Goal: Find specific page/section: Find specific page/section

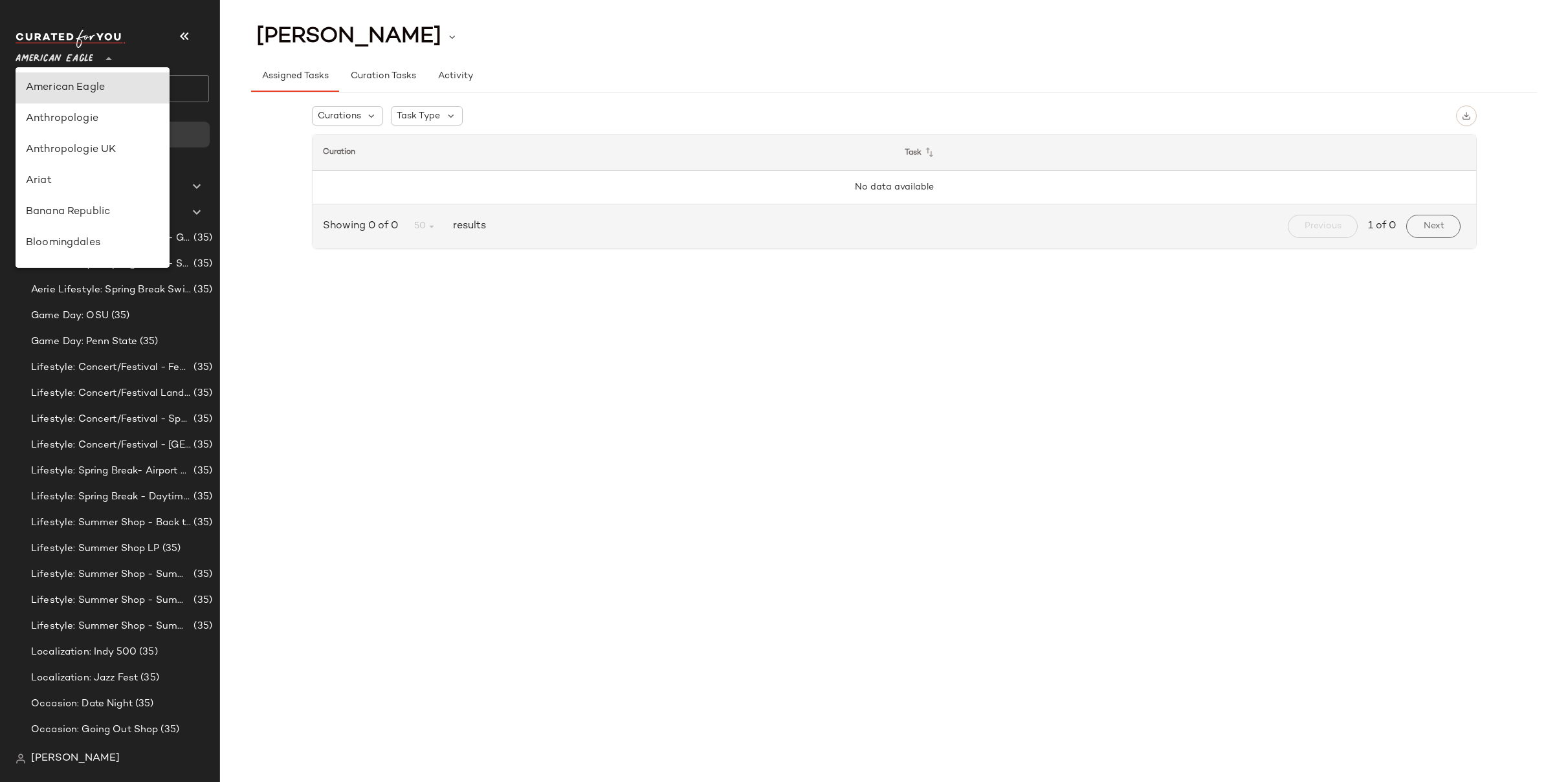
click at [83, 56] on span "American Eagle" at bounding box center [54, 55] width 78 height 23
type input "**"
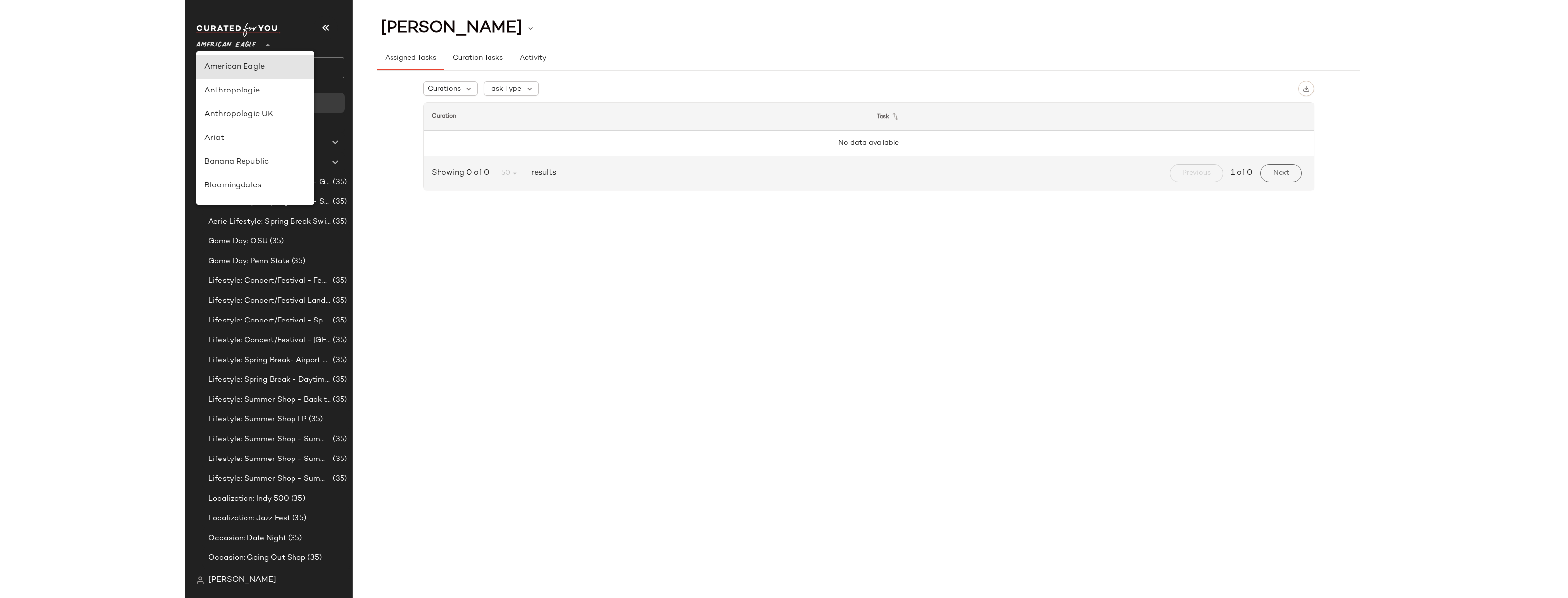
scroll to position [462, 0]
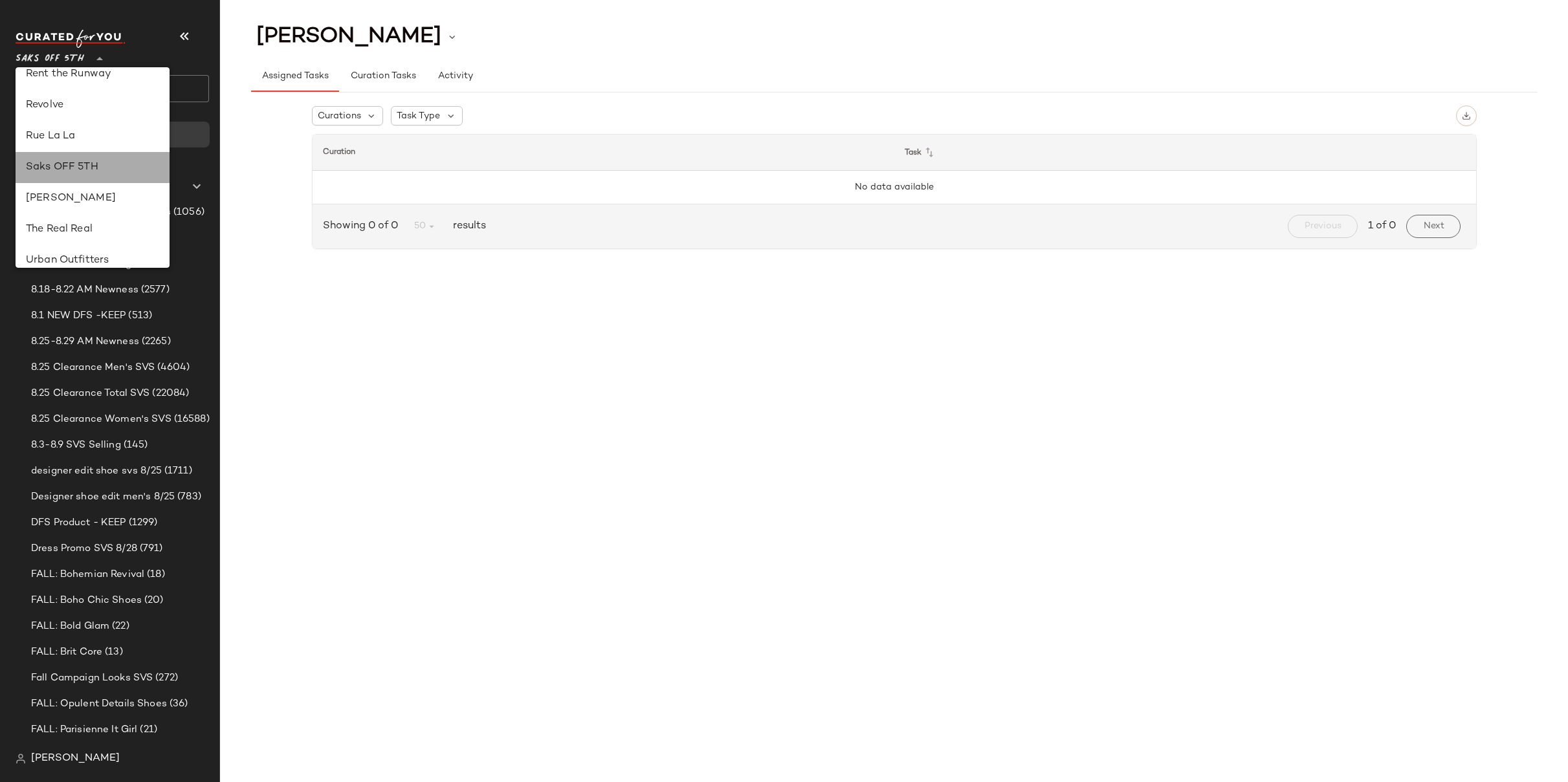
click at [78, 156] on div "Saks OFF 5TH" at bounding box center [92, 167] width 154 height 31
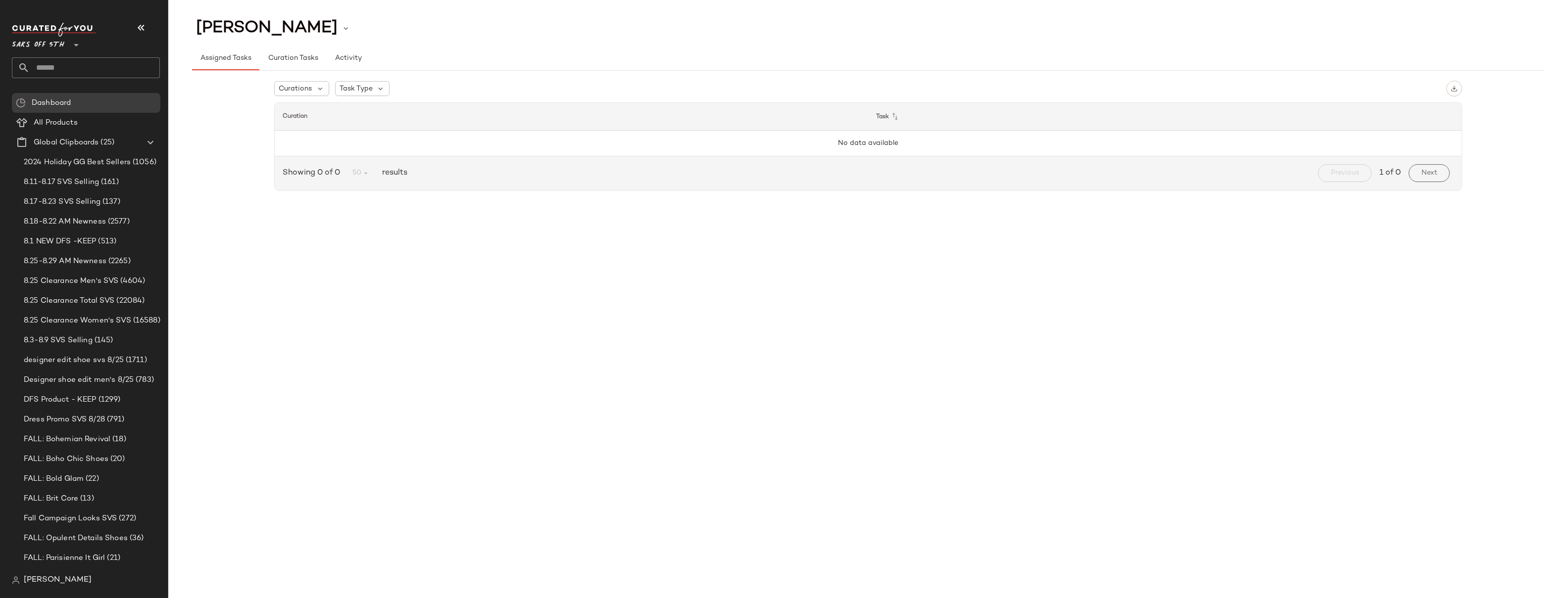
click at [50, 64] on input "text" at bounding box center [94, 68] width 130 height 21
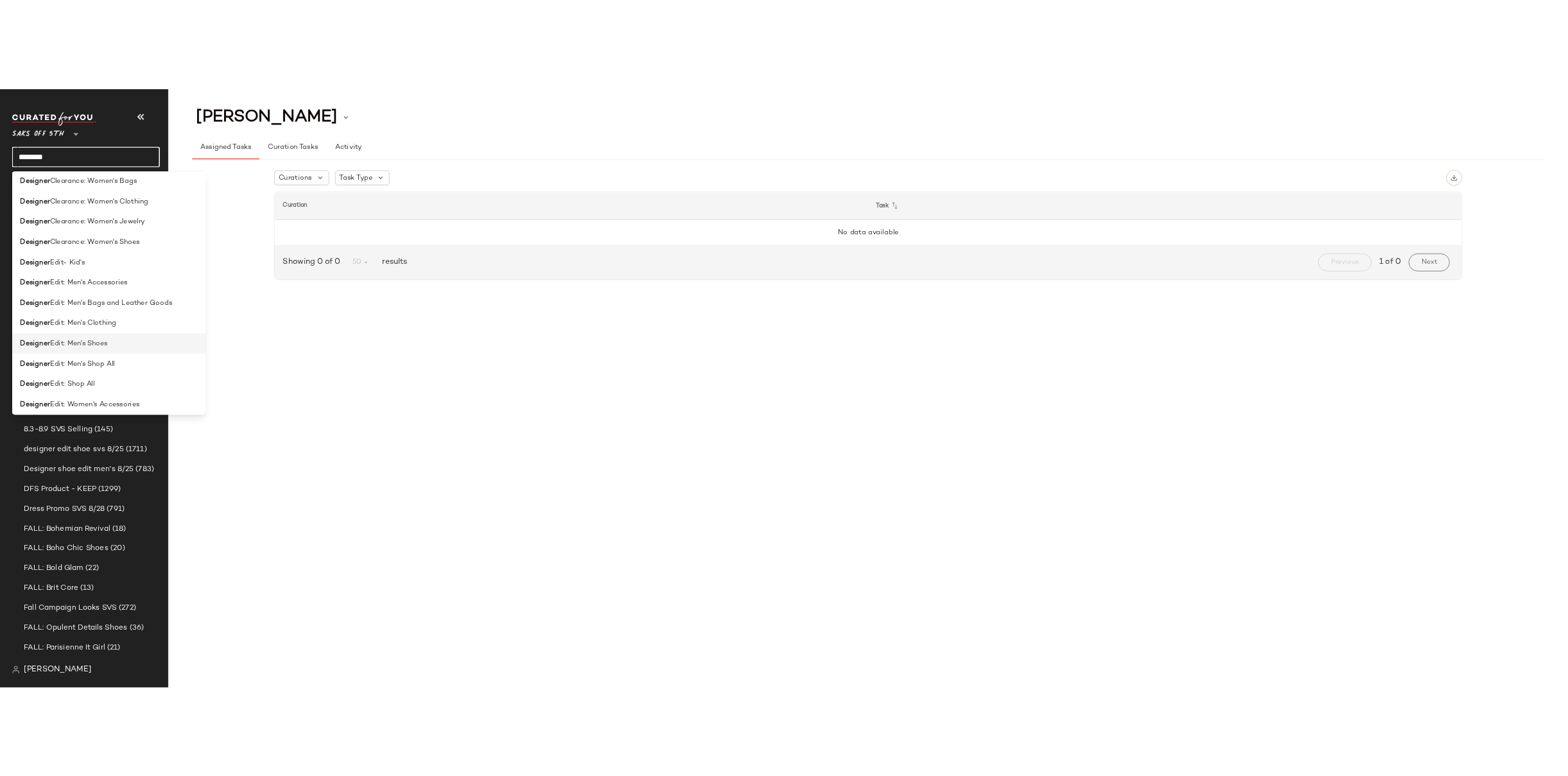
scroll to position [507, 0]
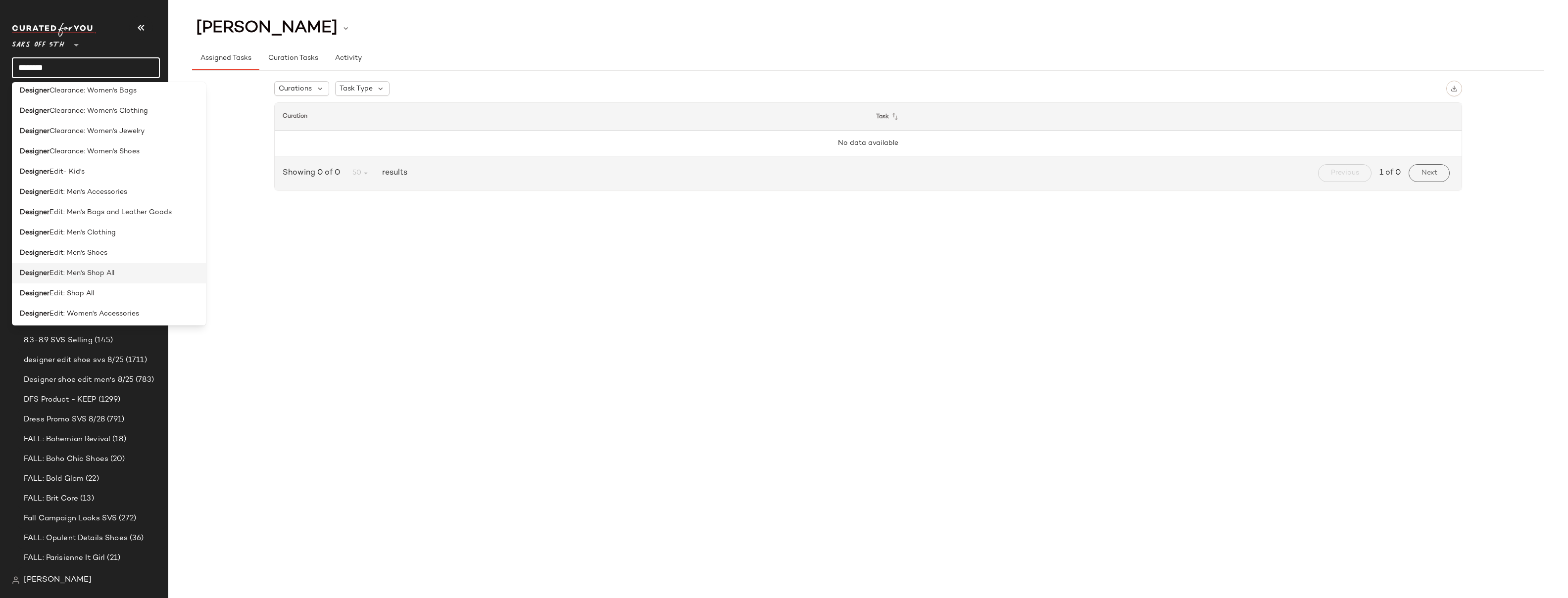
type input "********"
click at [103, 274] on span "Edit: Men's Shop All" at bounding box center [82, 273] width 65 height 10
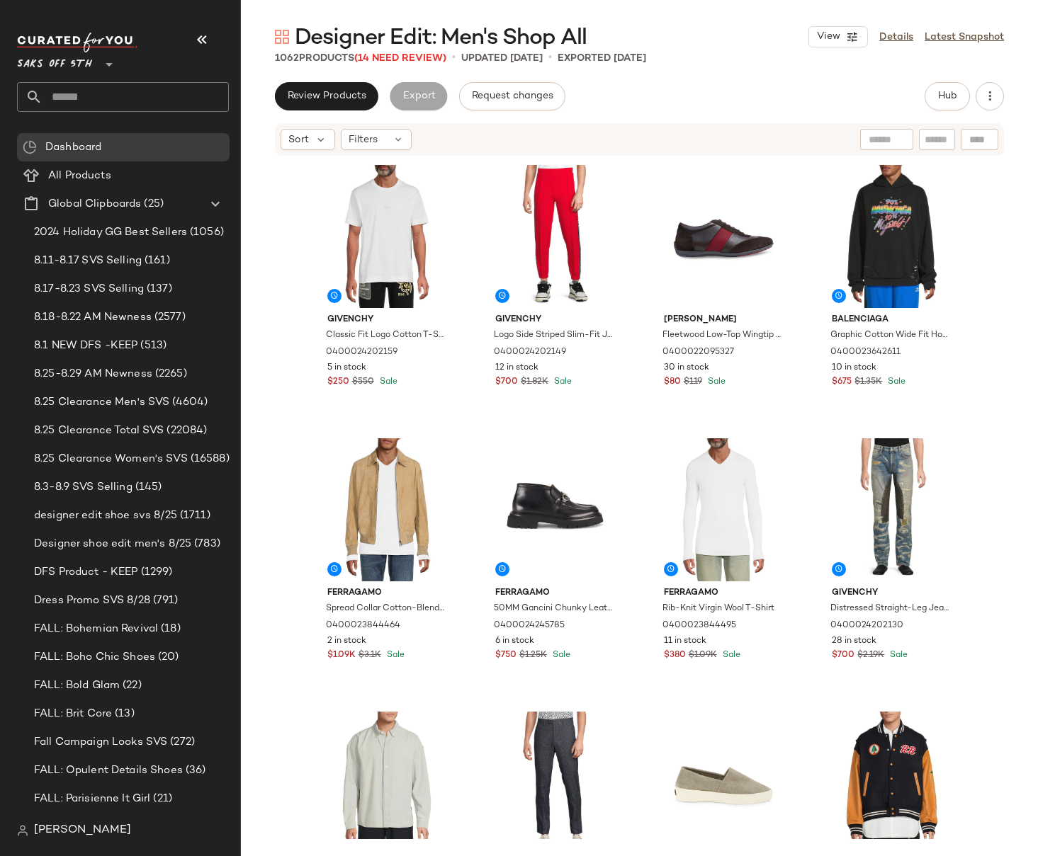
click at [988, 253] on div "Givenchy Classic Fit Logo Cotton T-Shirt 0400024202159 5 in stock $250 $550 Sal…" at bounding box center [639, 498] width 797 height 682
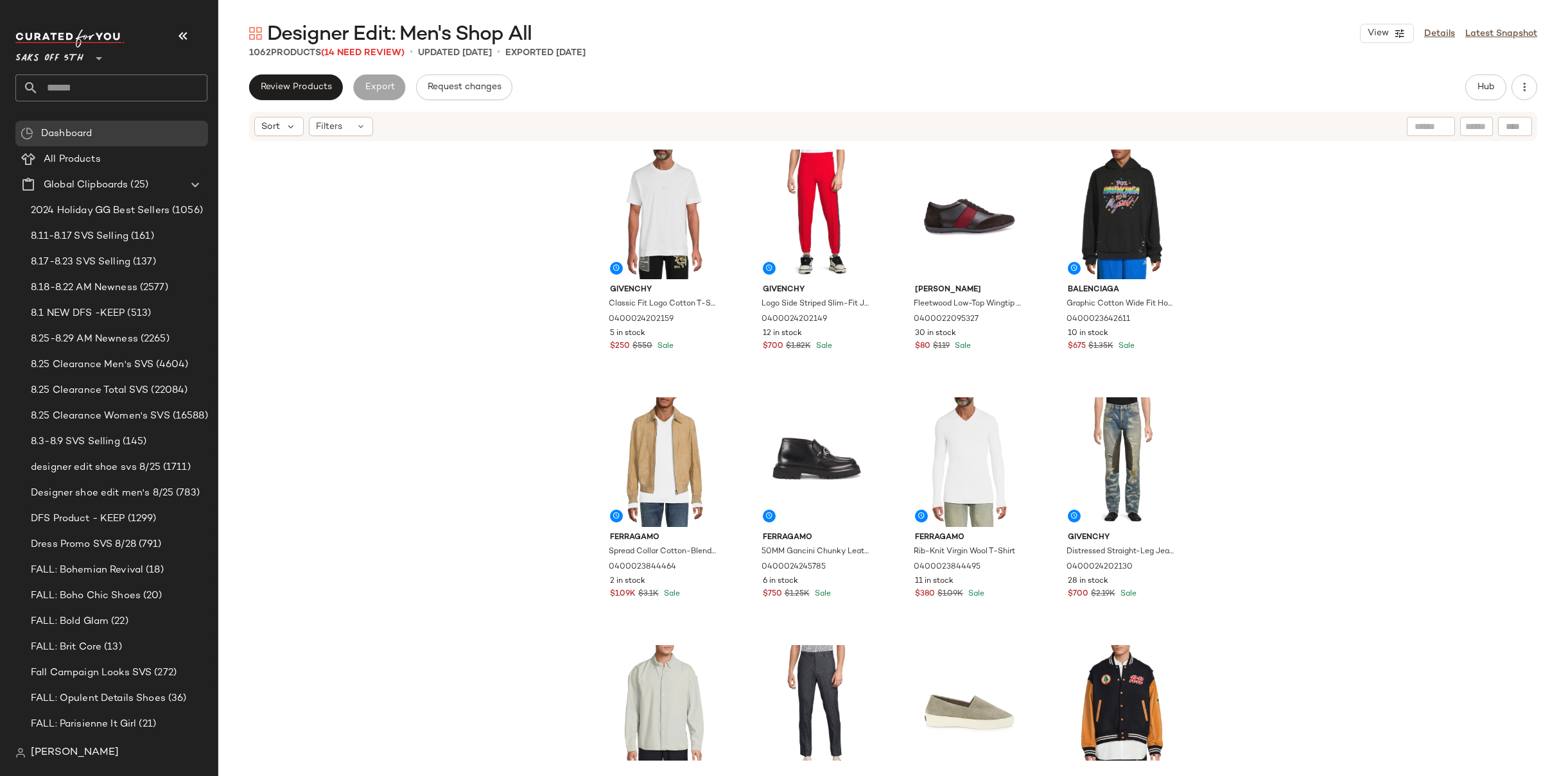
click at [1301, 222] on div "Givenchy Classic Fit Logo Cotton T-Shirt 0400024202159 5 in stock $250 $550 Sal…" at bounding box center [893, 451] width 1350 height 618
click at [1295, 289] on div "Givenchy Classic Fit Logo Cotton T-Shirt 0400024202159 5 in stock $250 $550 Sal…" at bounding box center [893, 451] width 1350 height 618
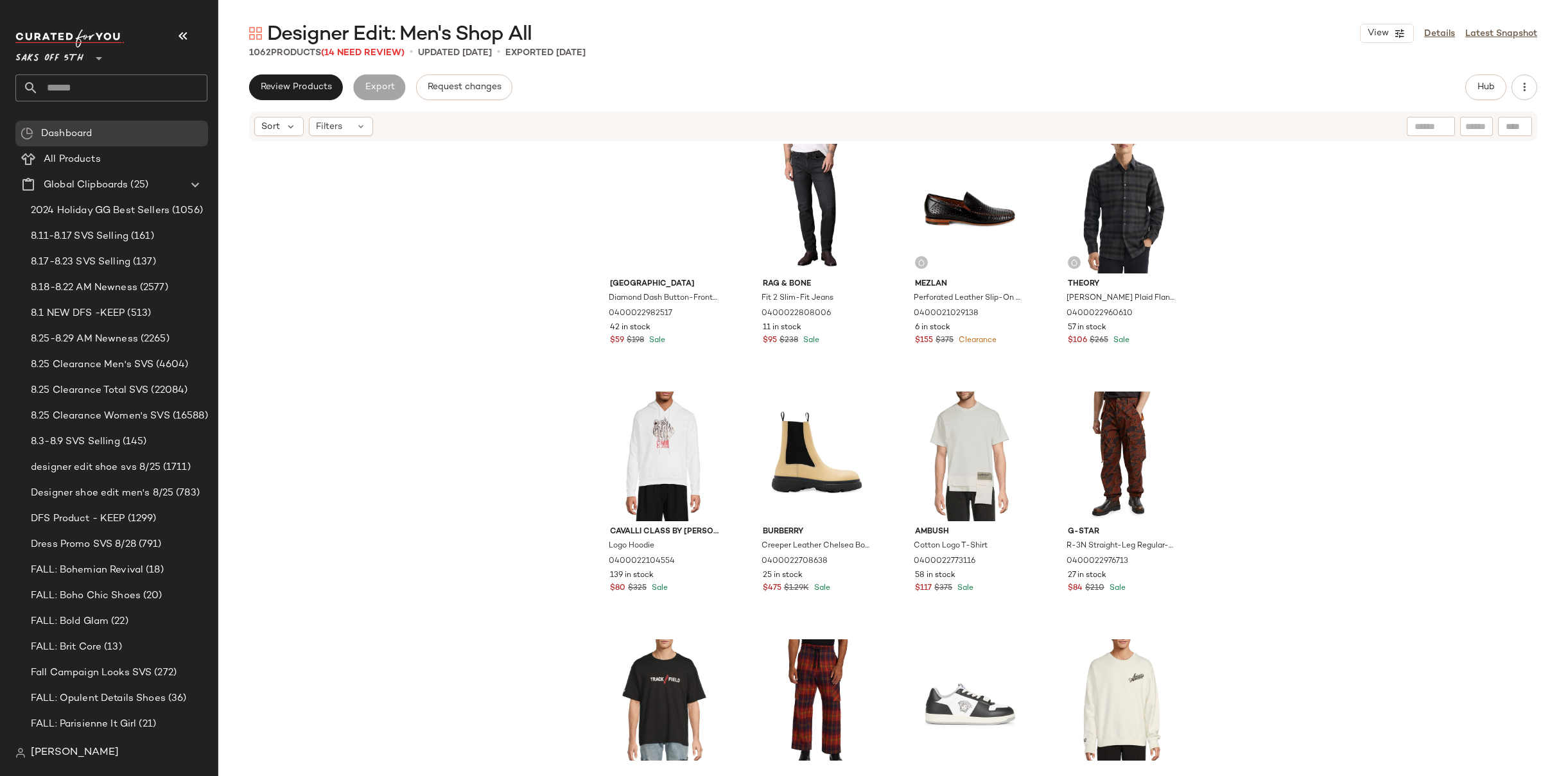
scroll to position [2497, 0]
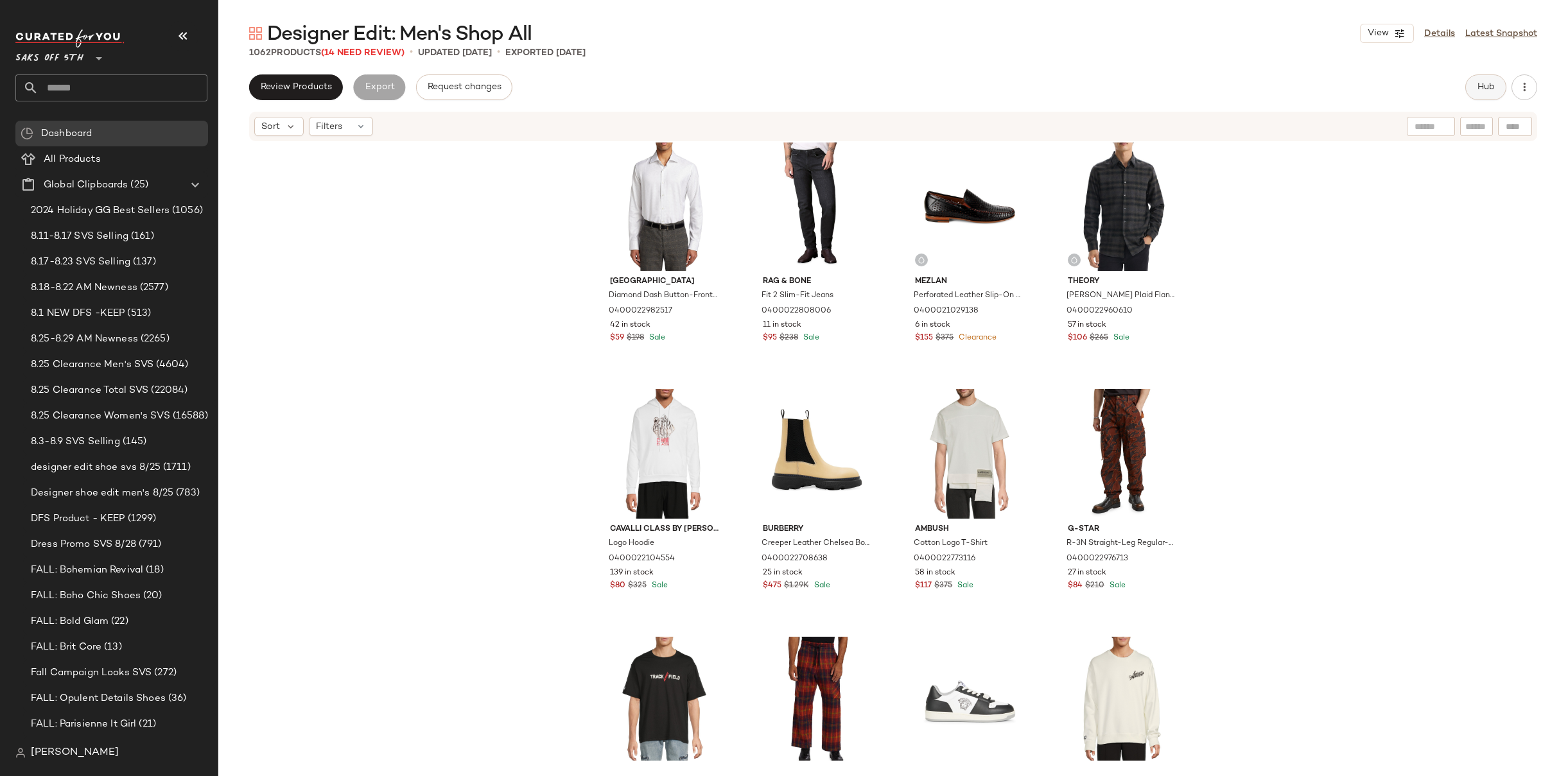
click at [1478, 82] on span "Hub" at bounding box center [1486, 87] width 18 height 10
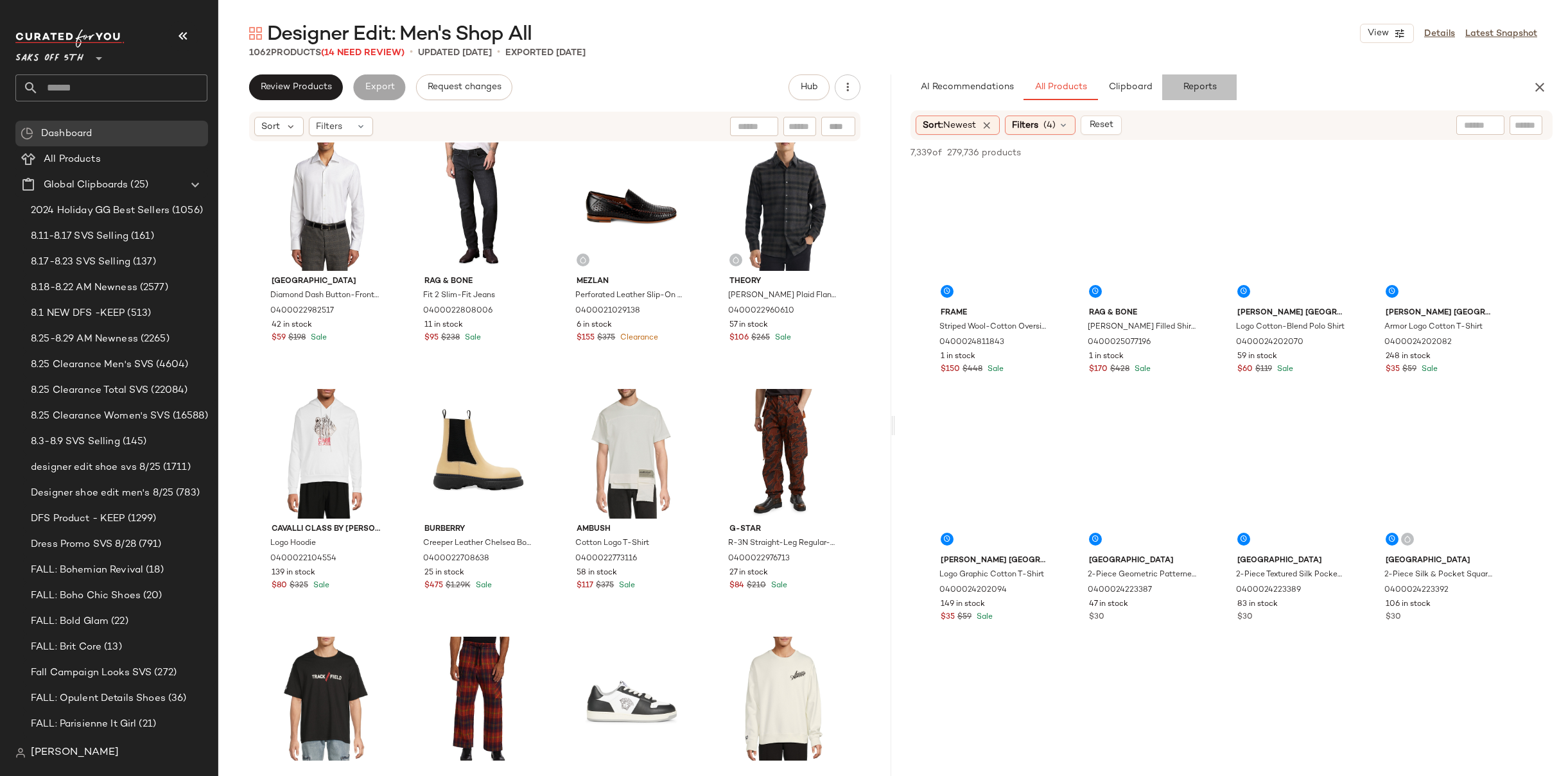
click at [1205, 84] on span "Reports" at bounding box center [1200, 87] width 34 height 10
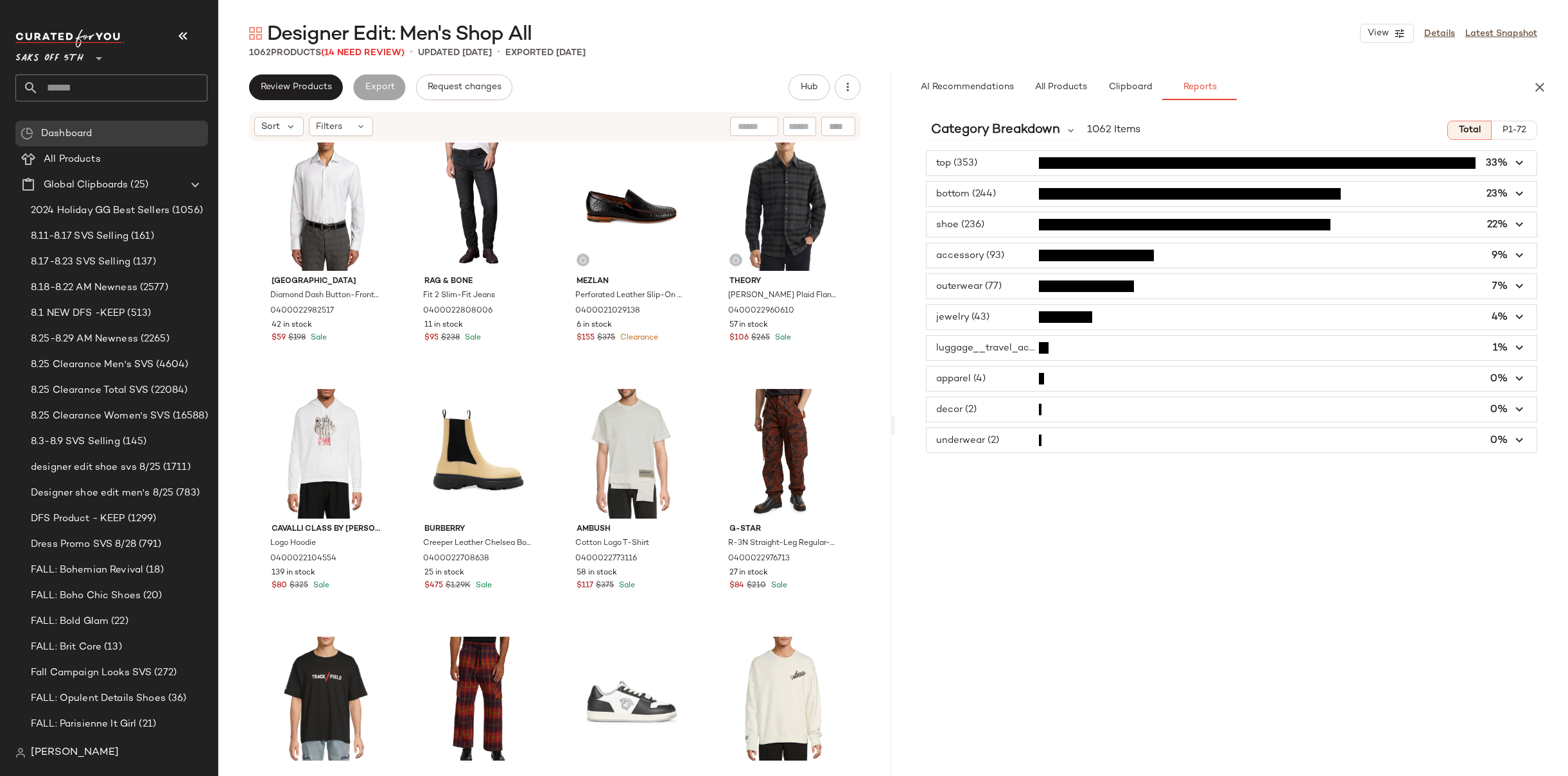
click at [1519, 137] on button "P1-72" at bounding box center [1514, 130] width 45 height 19
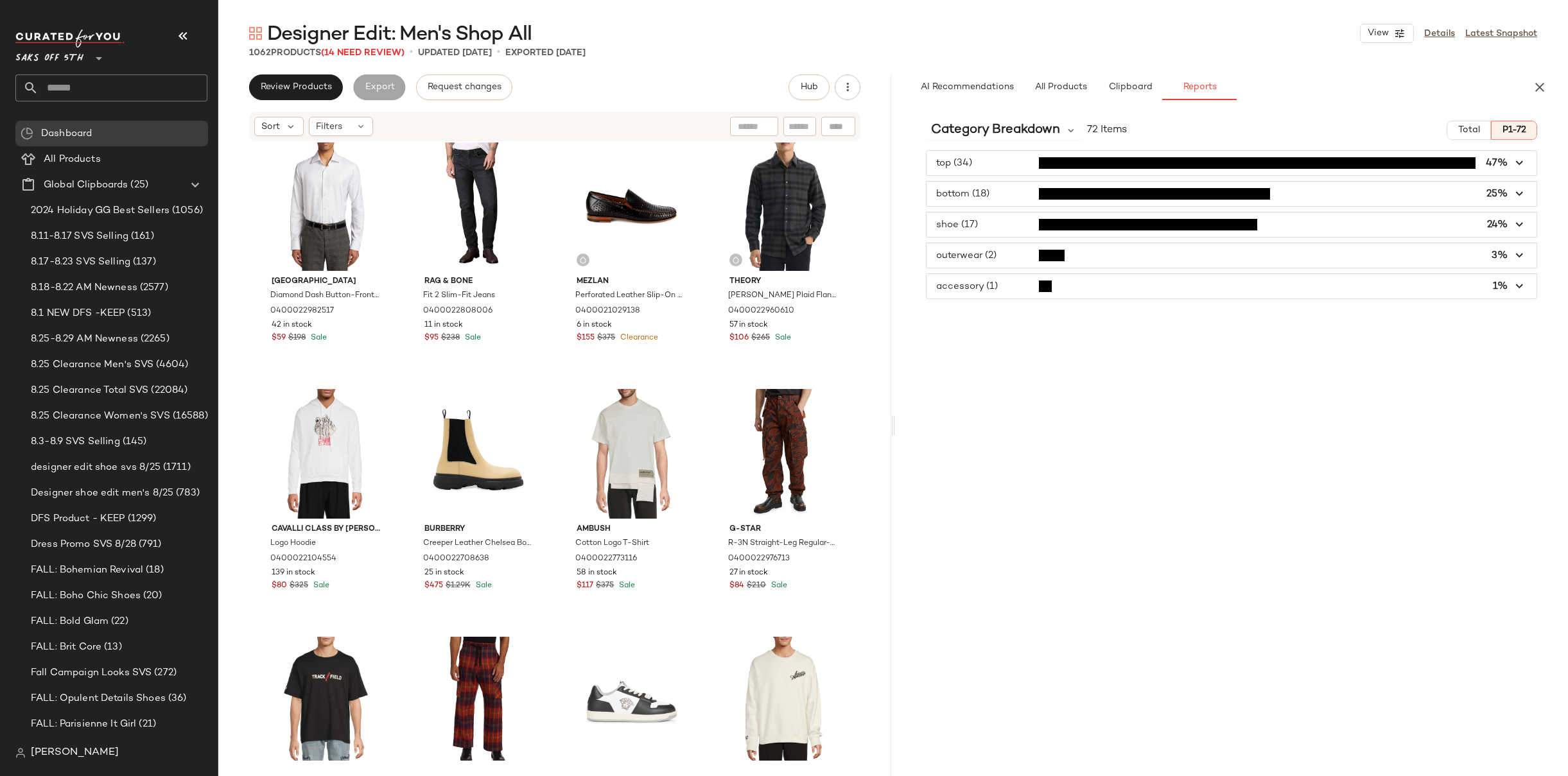
click at [1522, 164] on icon "button" at bounding box center [1521, 163] width 15 height 15
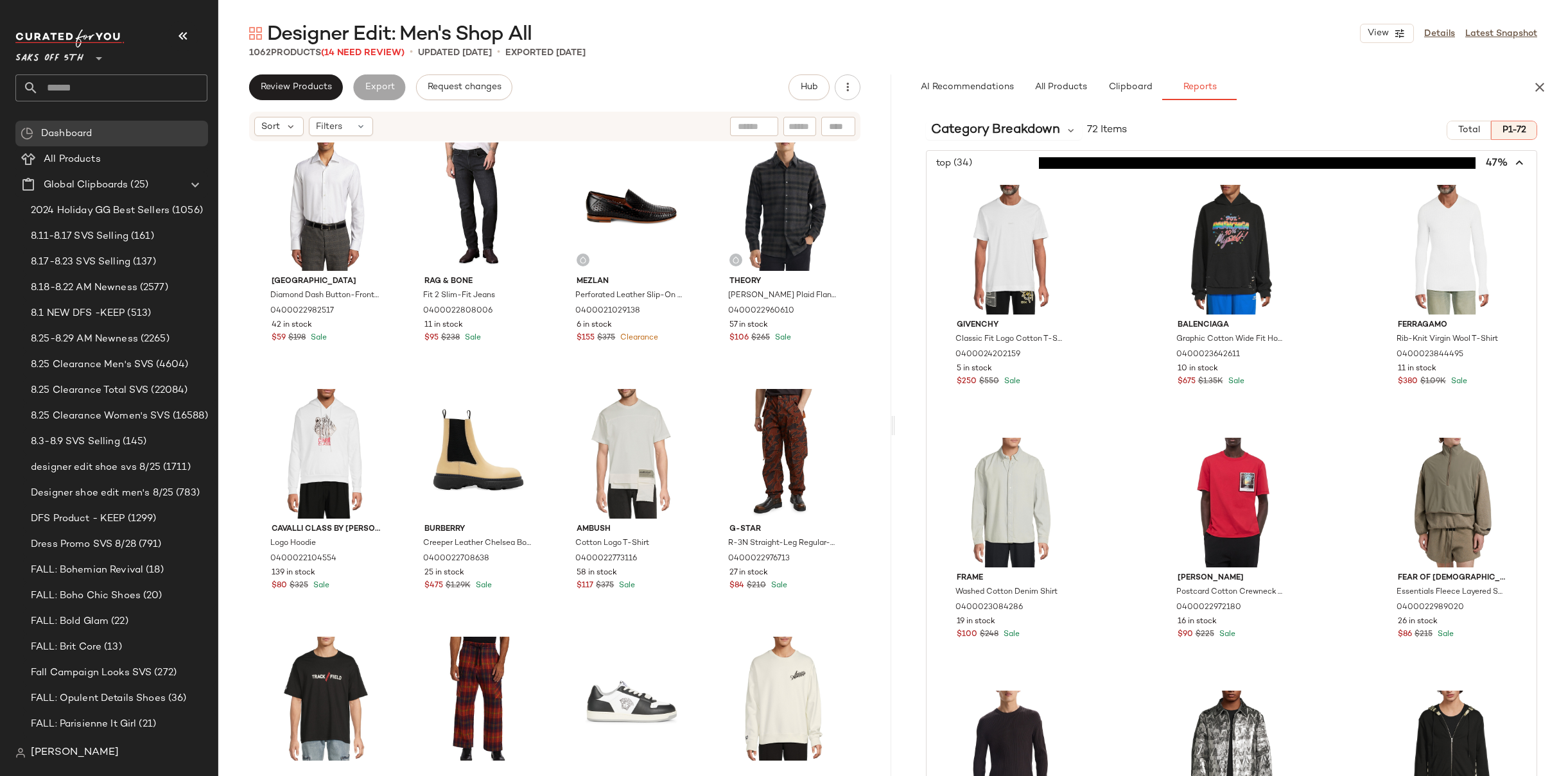
click at [1522, 164] on span "button" at bounding box center [1232, 162] width 610 height 24
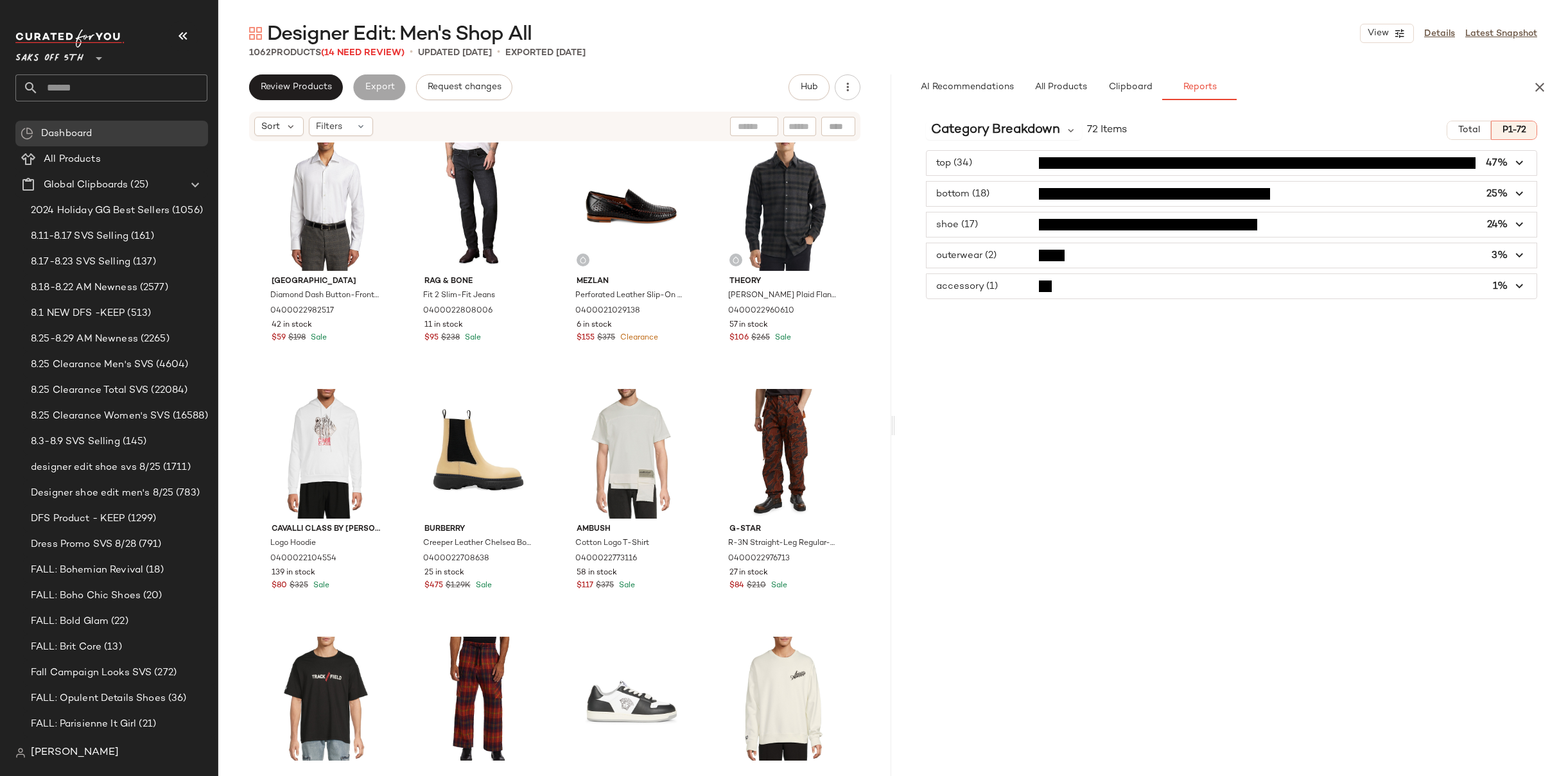
click at [1520, 187] on icon "button" at bounding box center [1521, 194] width 15 height 15
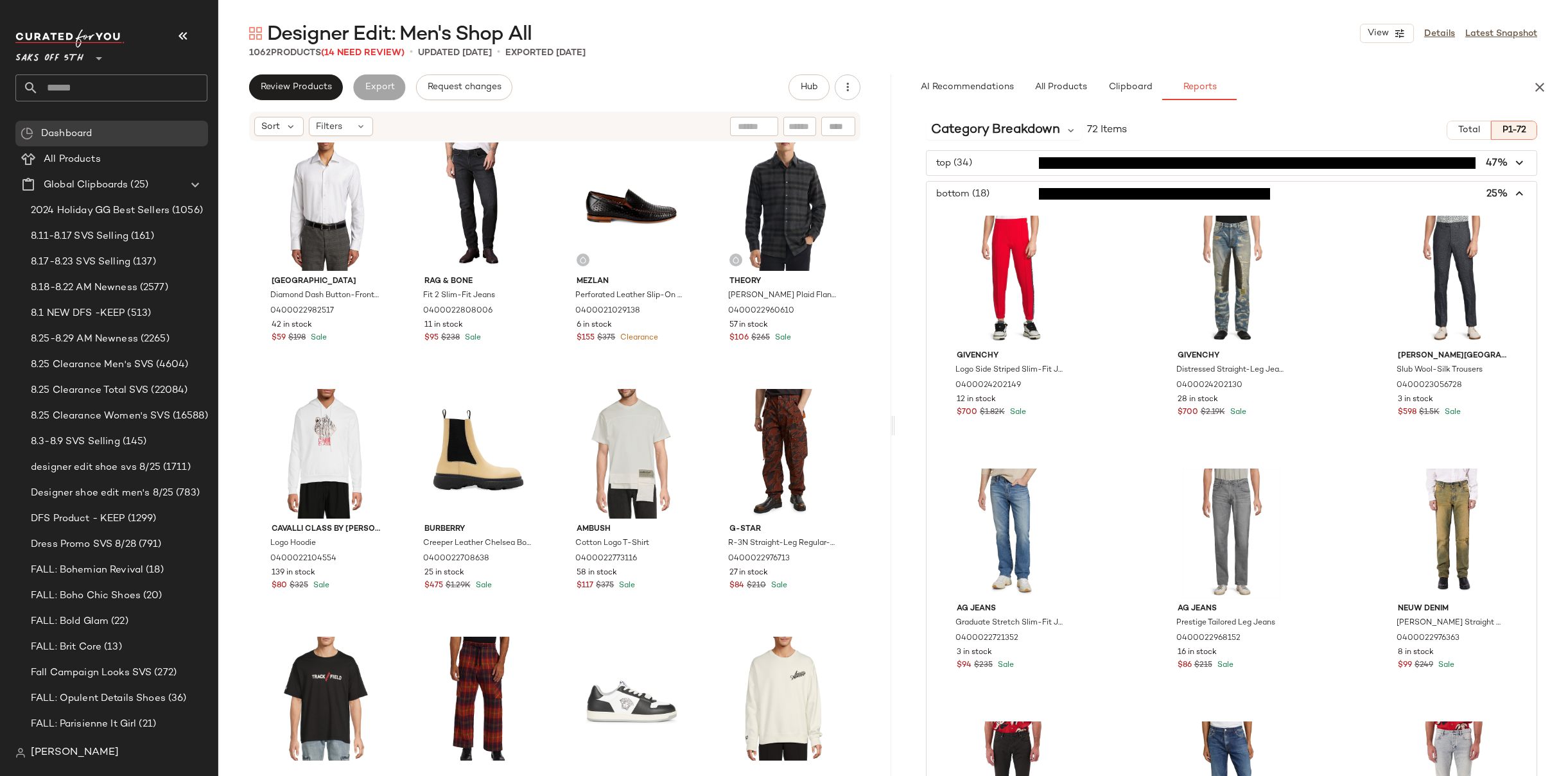
click at [1518, 195] on icon "button" at bounding box center [1521, 194] width 15 height 15
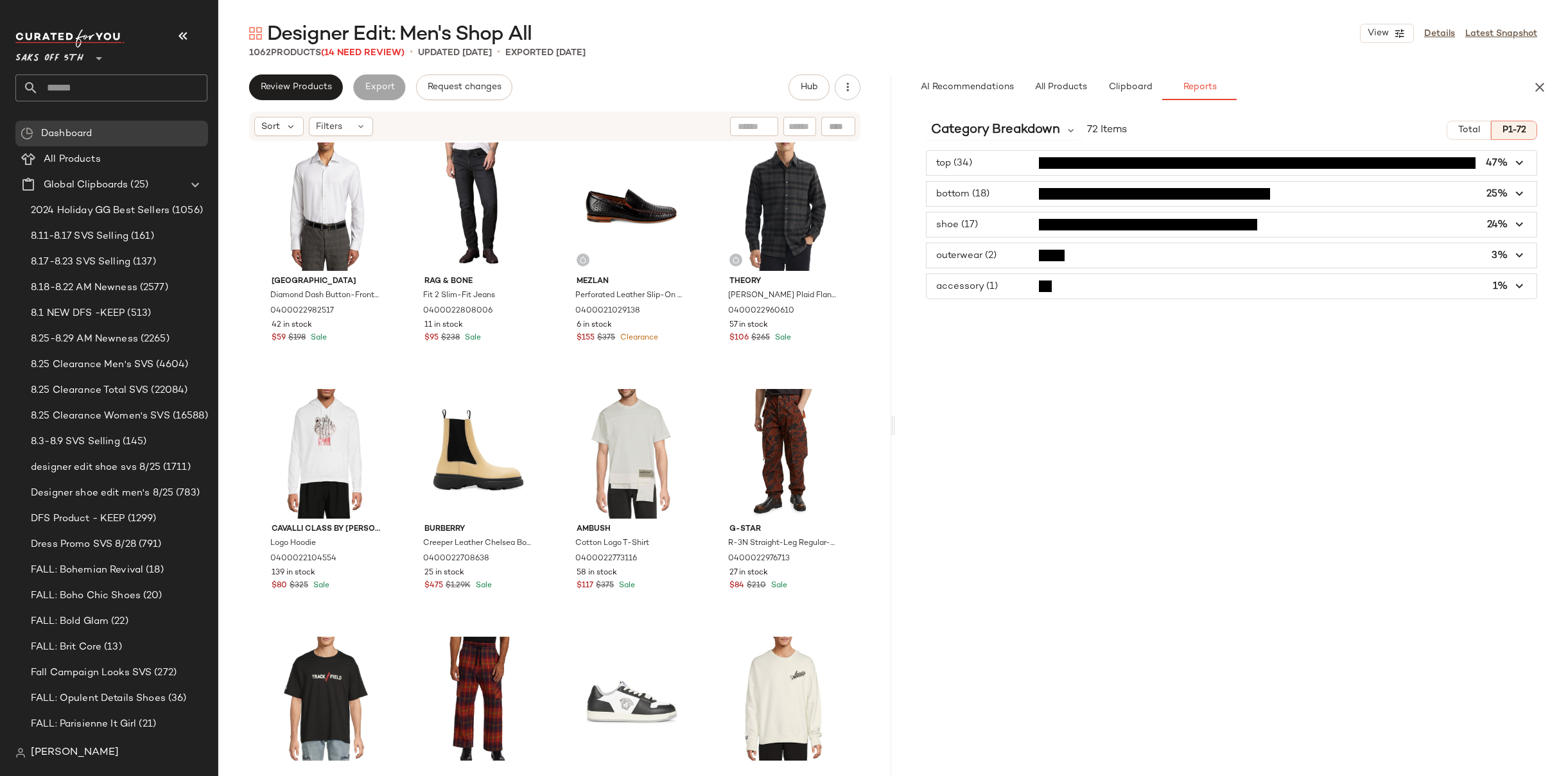
click at [1516, 219] on icon "button" at bounding box center [1521, 225] width 15 height 15
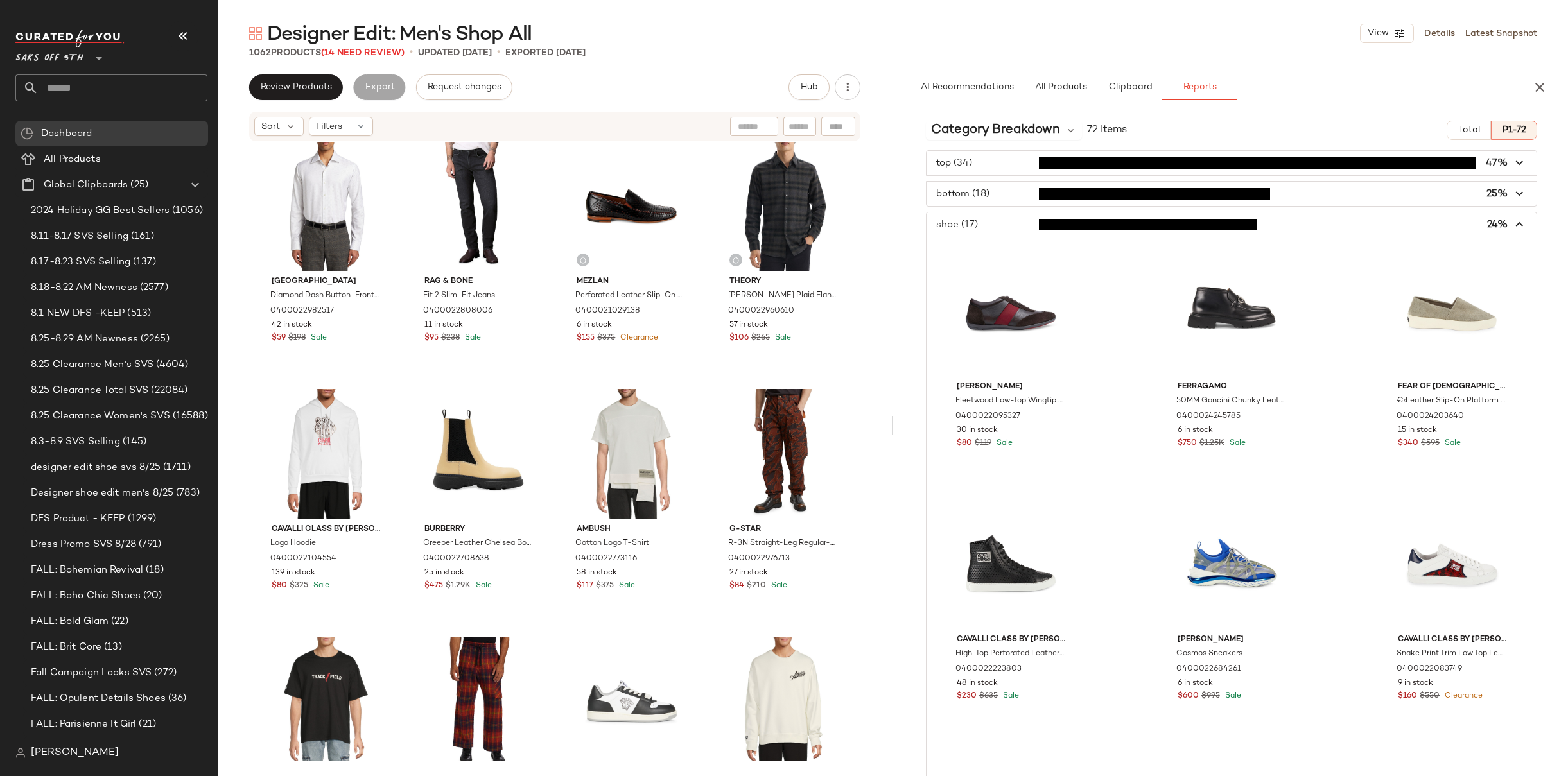
click at [1520, 226] on span "button" at bounding box center [1232, 224] width 610 height 24
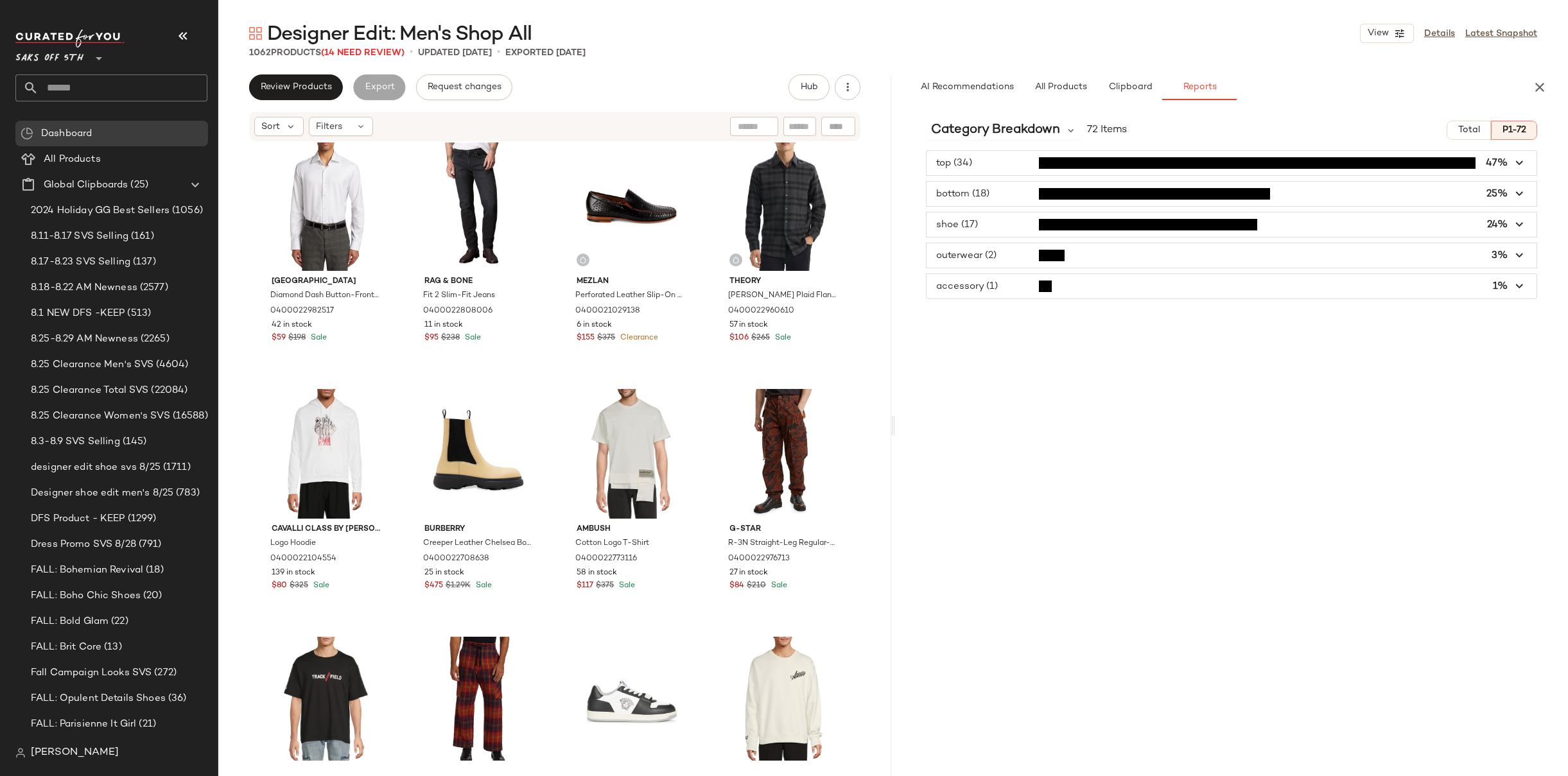
click at [1520, 258] on icon "button" at bounding box center [1521, 256] width 15 height 15
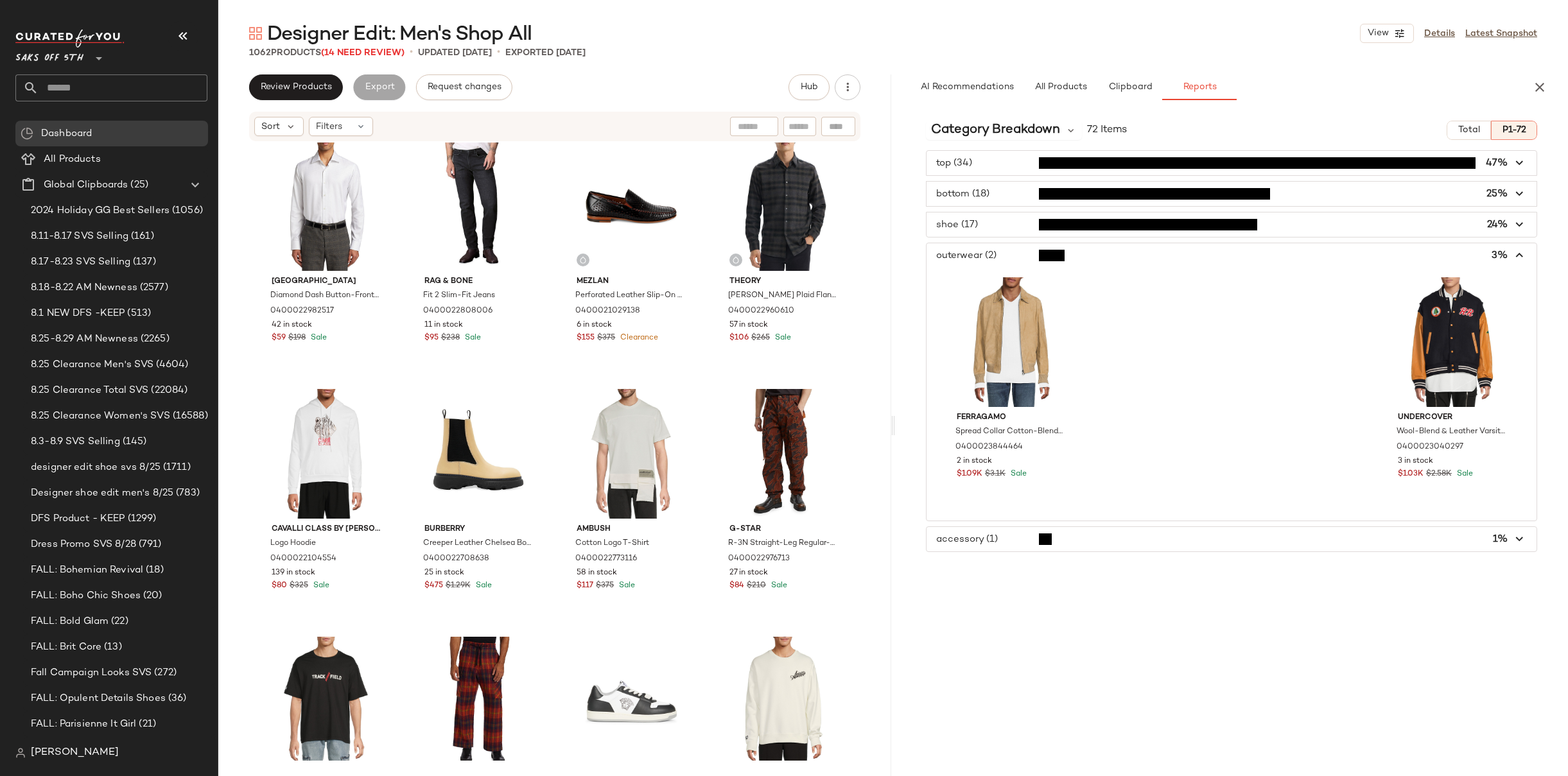
click at [1520, 258] on icon "button" at bounding box center [1521, 256] width 15 height 15
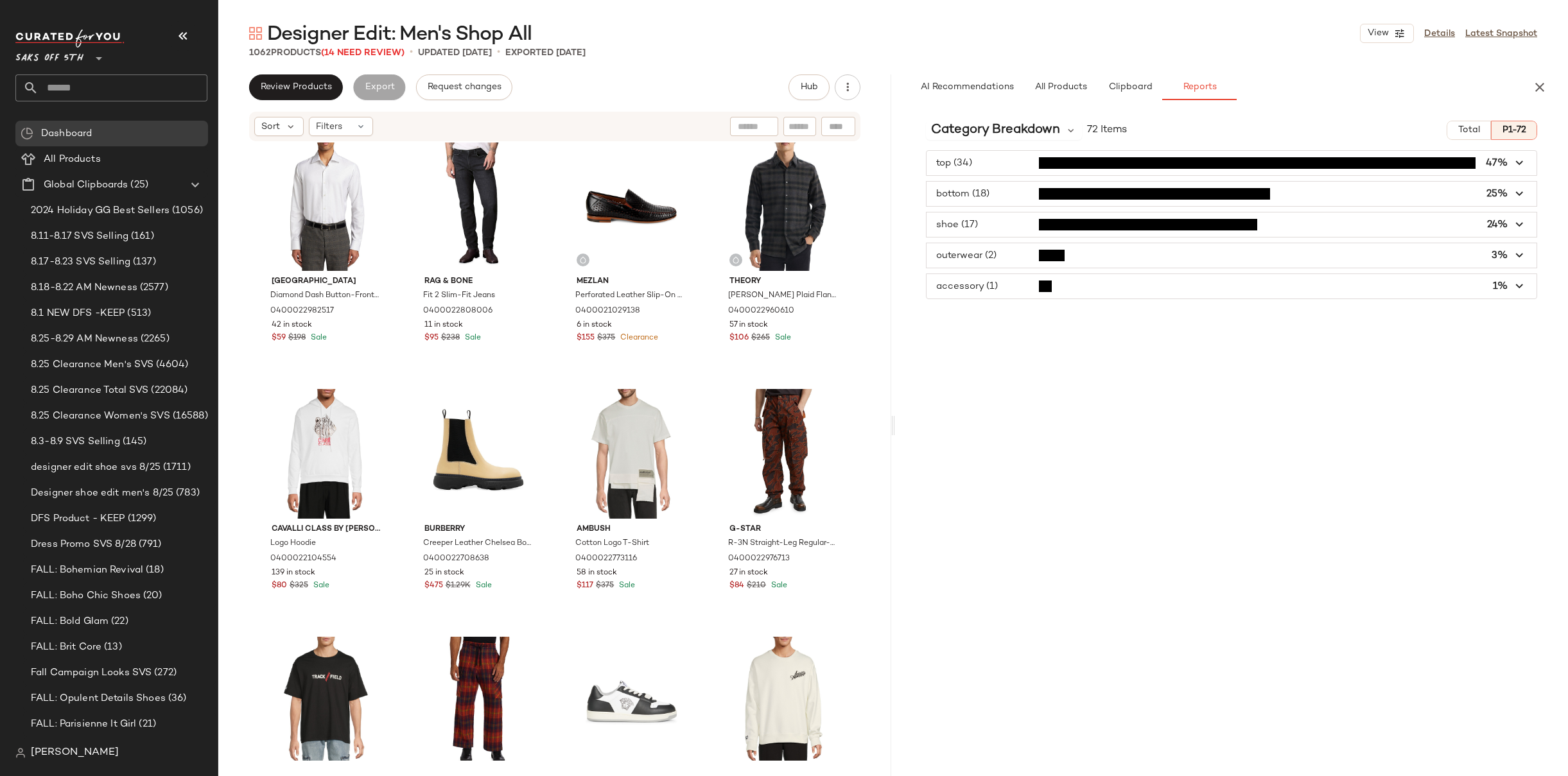
click at [1520, 291] on icon "button" at bounding box center [1521, 286] width 15 height 15
click at [1521, 169] on icon "button" at bounding box center [1521, 163] width 15 height 15
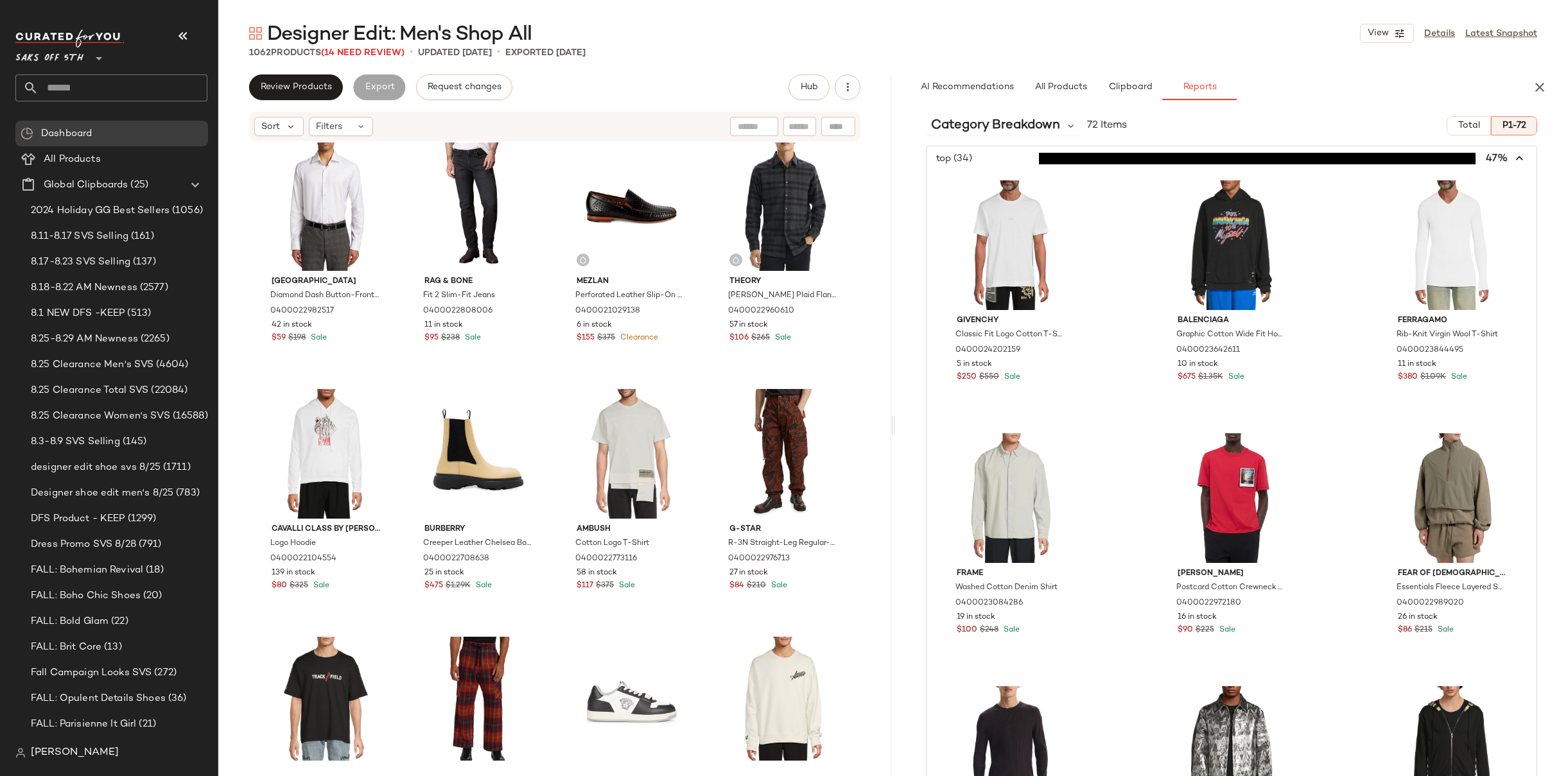
scroll to position [0, 0]
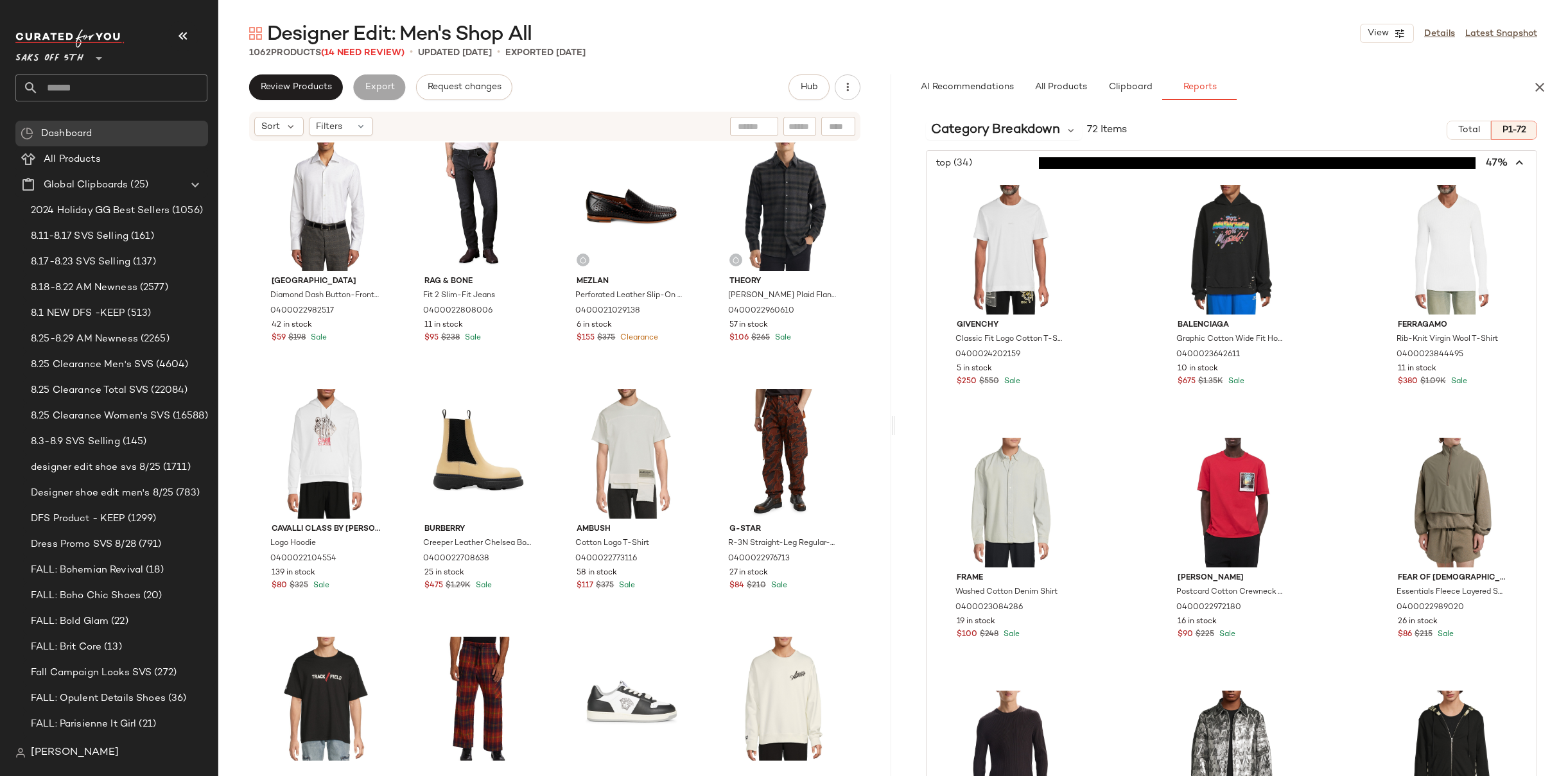
click at [1518, 166] on icon "button" at bounding box center [1521, 163] width 15 height 15
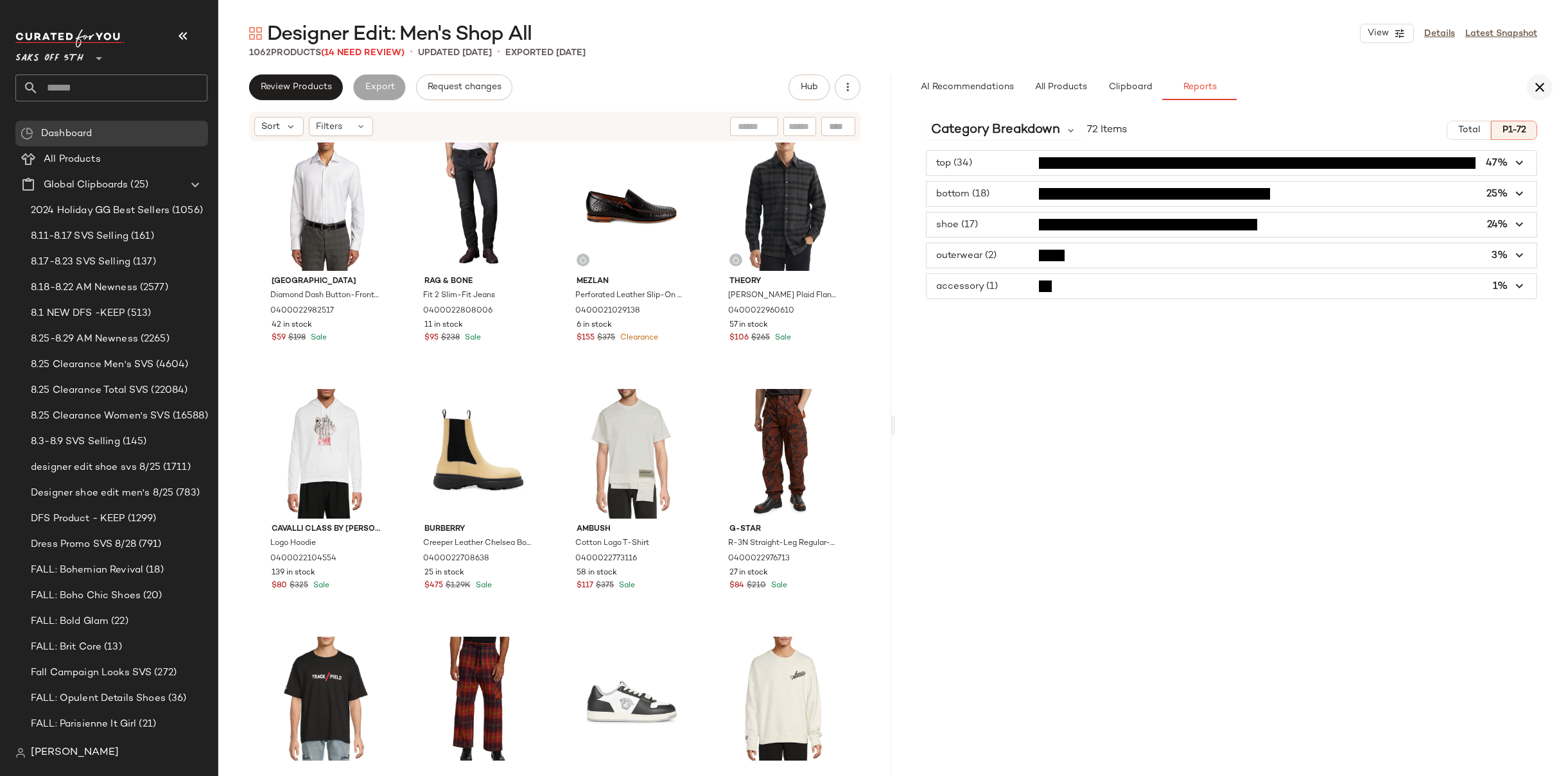
click at [1541, 89] on icon "button" at bounding box center [1540, 87] width 15 height 15
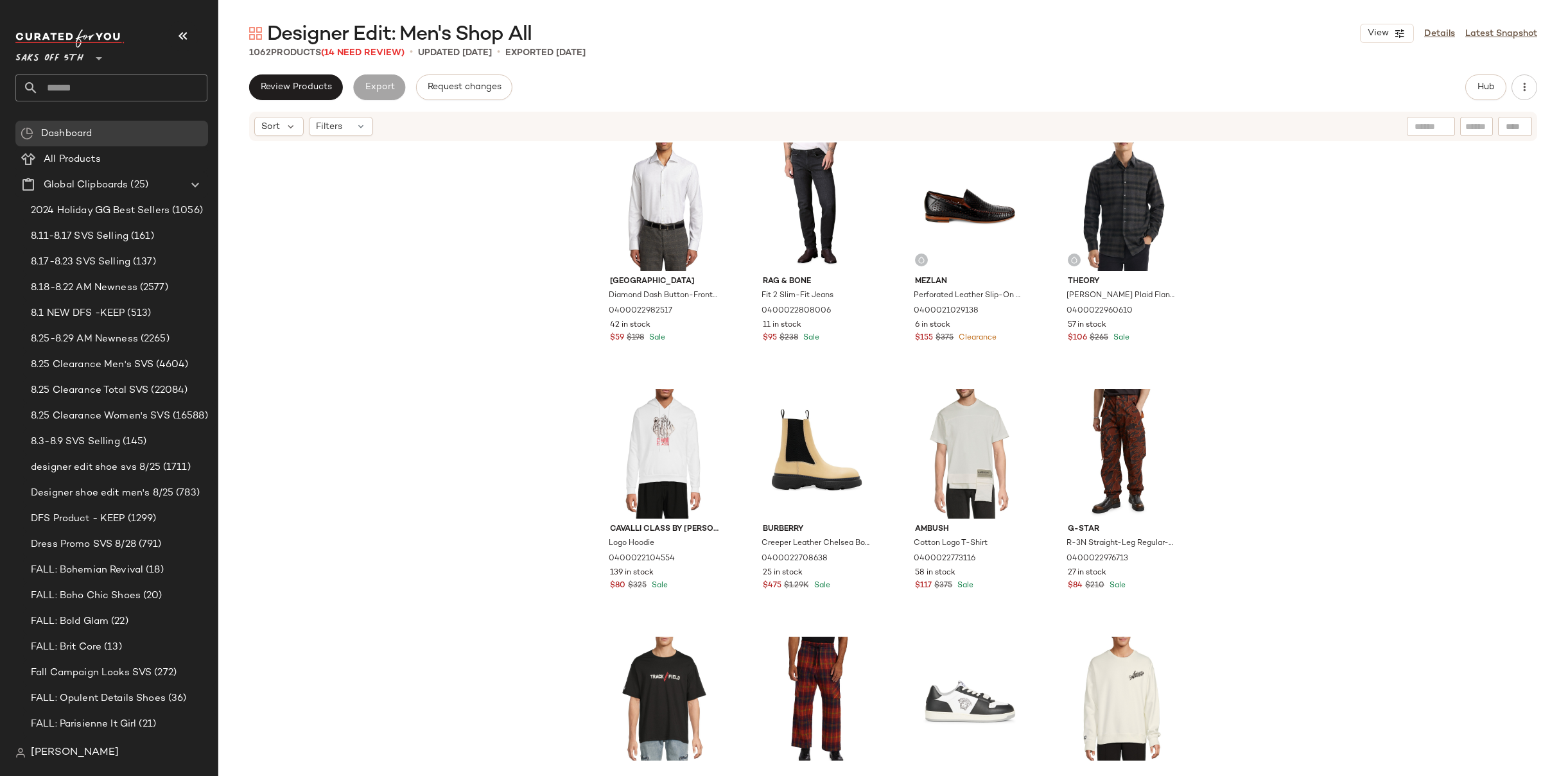
click at [1293, 285] on div "[PERSON_NAME] Postcard Cotton Crewneck Sweatshirt 0400022960794 30 in stock $14…" at bounding box center [893, 451] width 1350 height 618
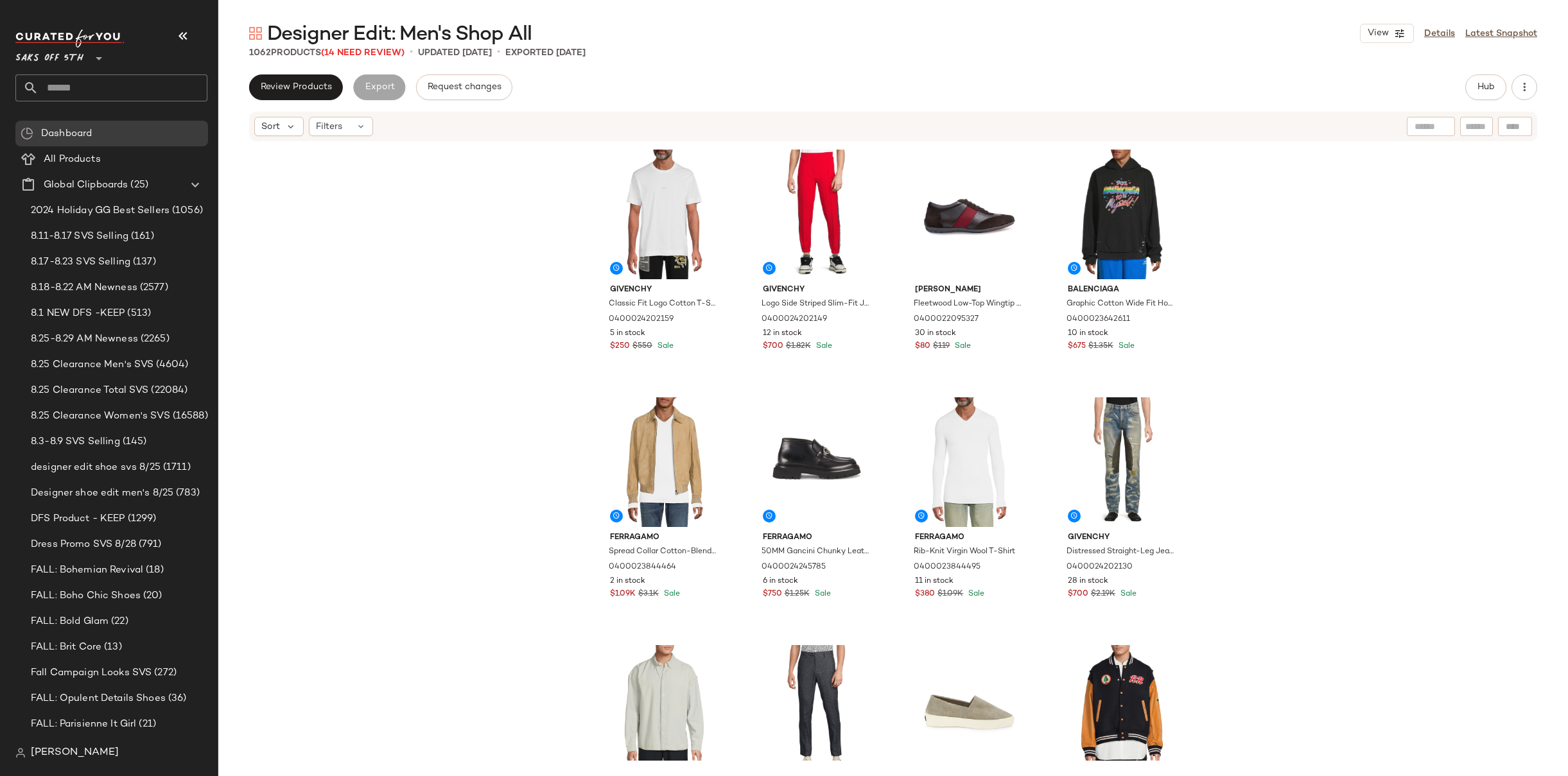
click at [1378, 230] on div "Givenchy Classic Fit Logo Cotton T-Shirt 0400024202159 5 in stock $250 $550 Sal…" at bounding box center [893, 451] width 1350 height 618
click at [1350, 270] on div "Givenchy Classic Fit Logo Cotton T-Shirt 0400024202159 5 in stock $250 $550 Sal…" at bounding box center [893, 451] width 1350 height 618
click at [1302, 287] on div "Givenchy Classic Fit Logo Cotton T-Shirt 0400024202159 5 in stock $250 $550 Sal…" at bounding box center [893, 451] width 1350 height 618
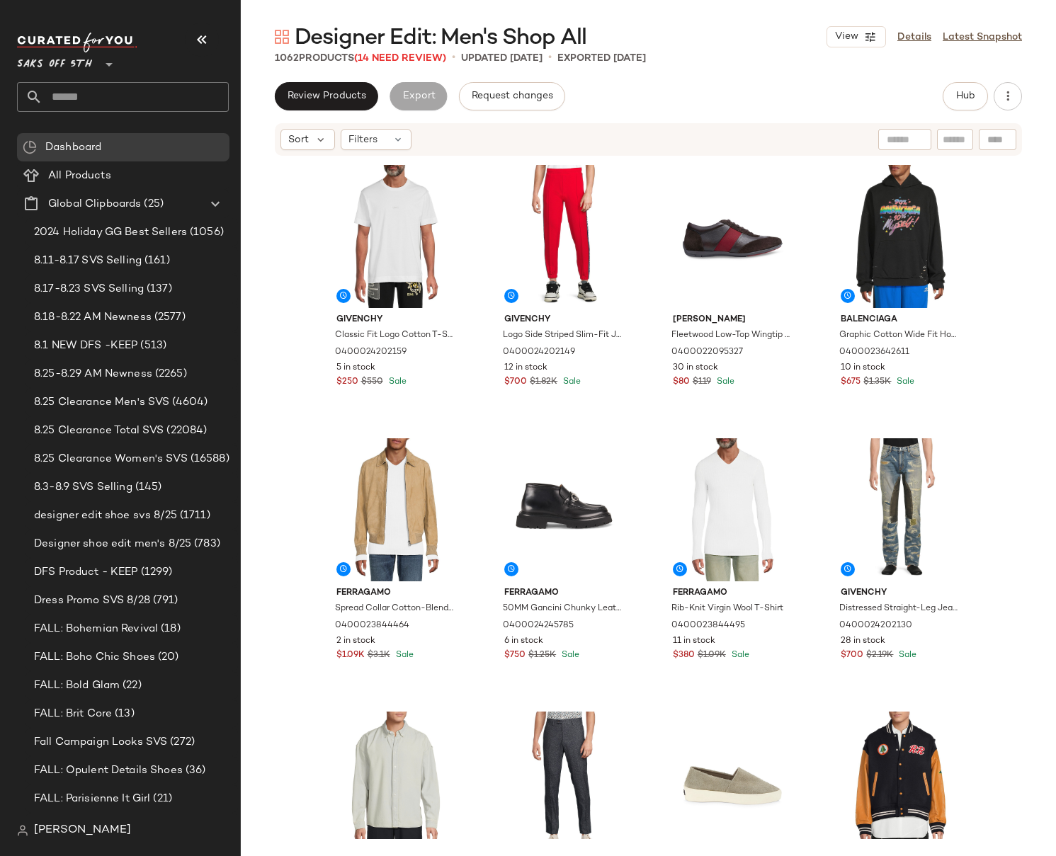
click at [113, 98] on input "text" at bounding box center [135, 97] width 186 height 30
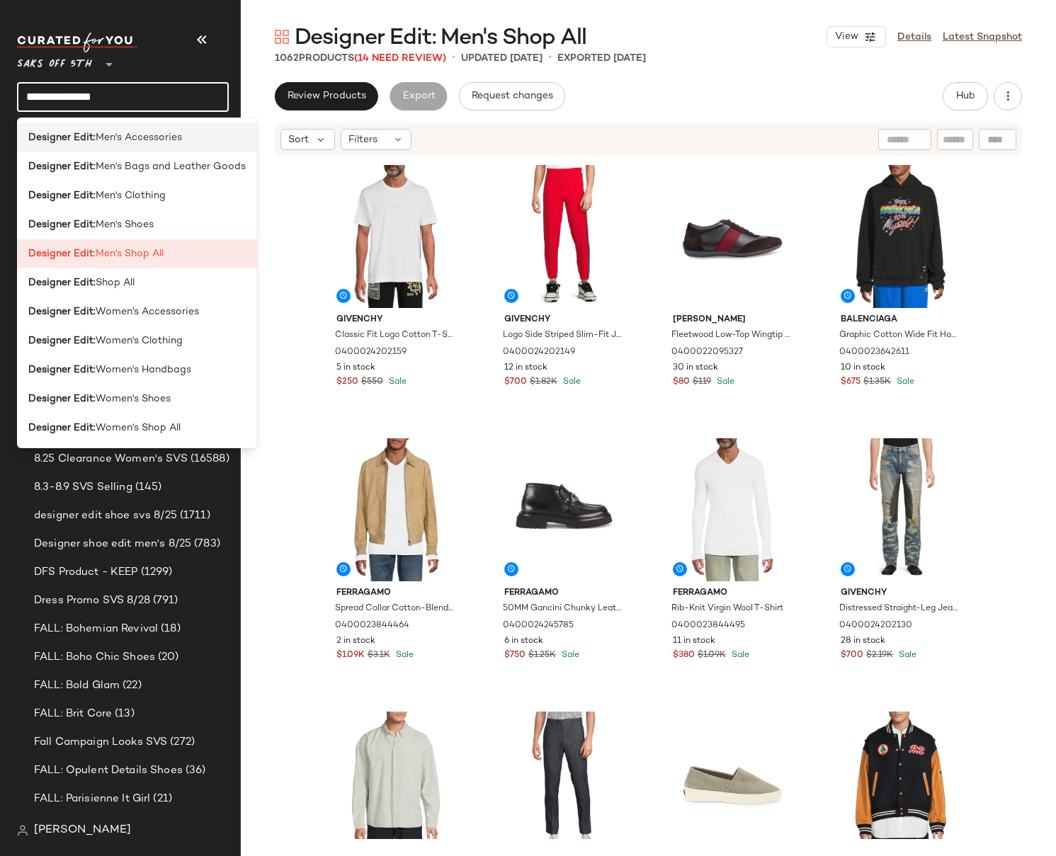
type input "**********"
click at [132, 136] on span "Men's Accessories" at bounding box center [139, 137] width 86 height 15
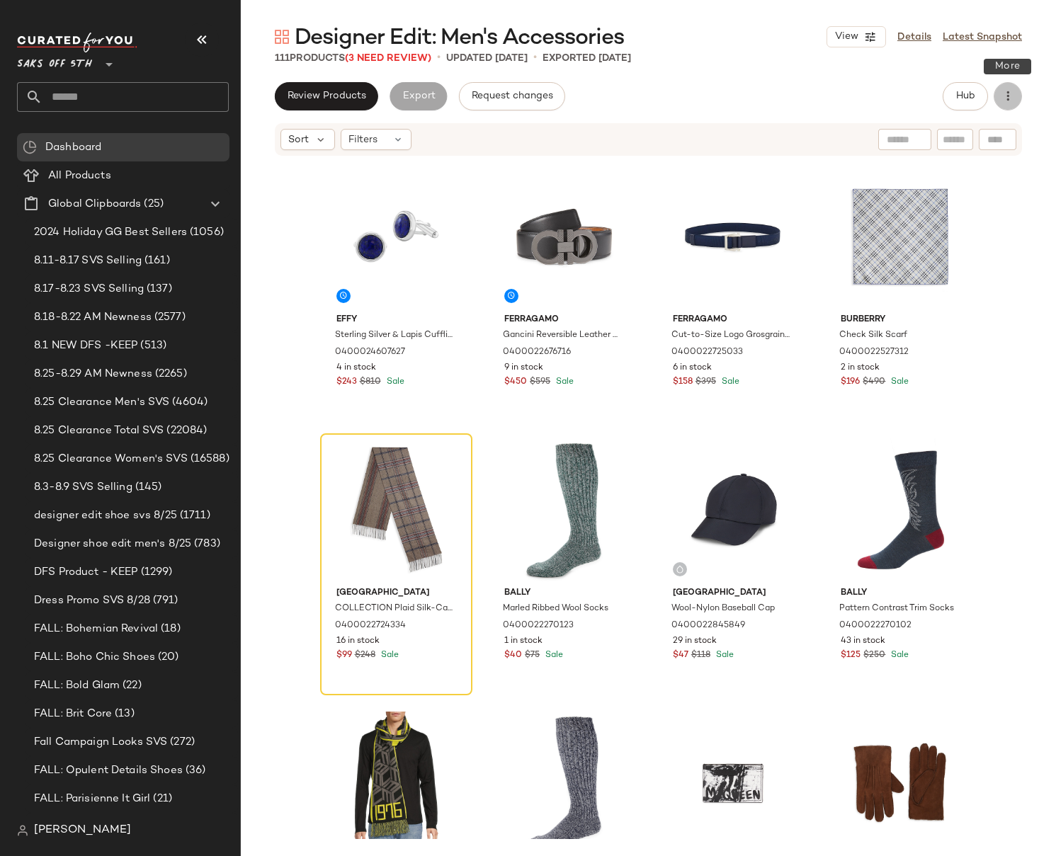
click at [1012, 96] on icon "button" at bounding box center [1008, 96] width 14 height 14
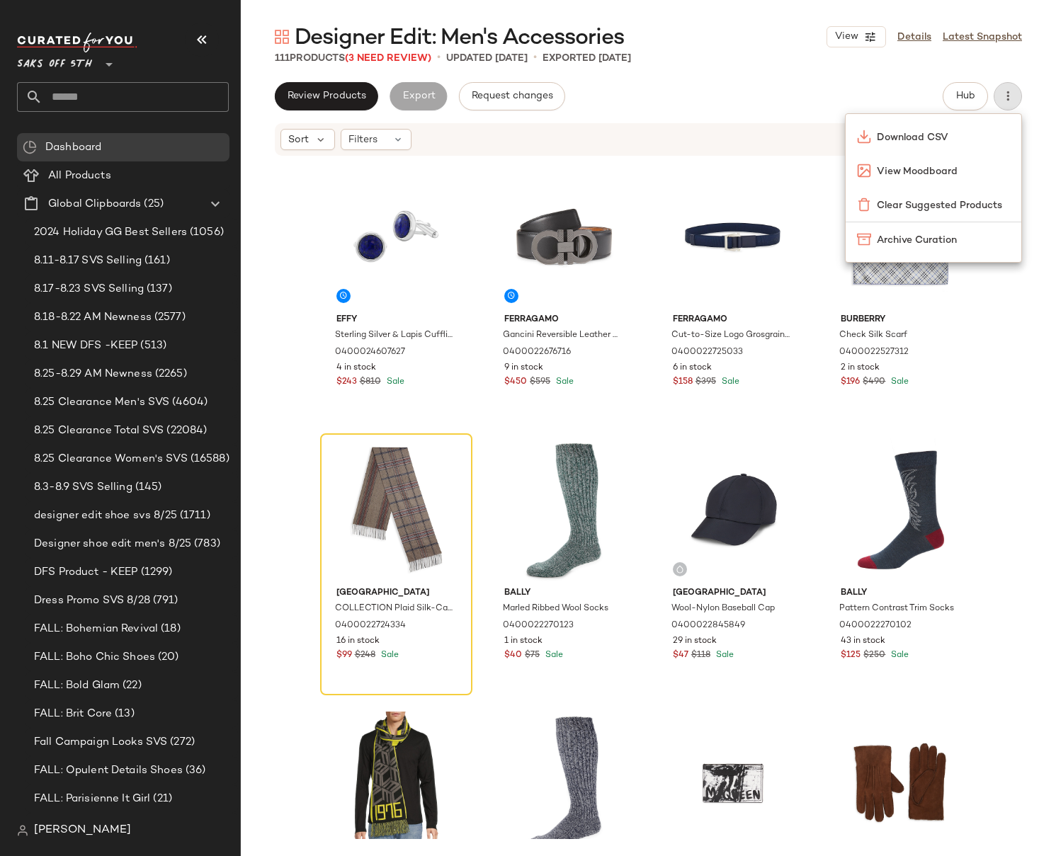
click at [1036, 184] on div "Effy Sterling Silver & Lapis Cufflinks 0400024607627 4 in stock $243 $810 Sale …" at bounding box center [648, 498] width 815 height 682
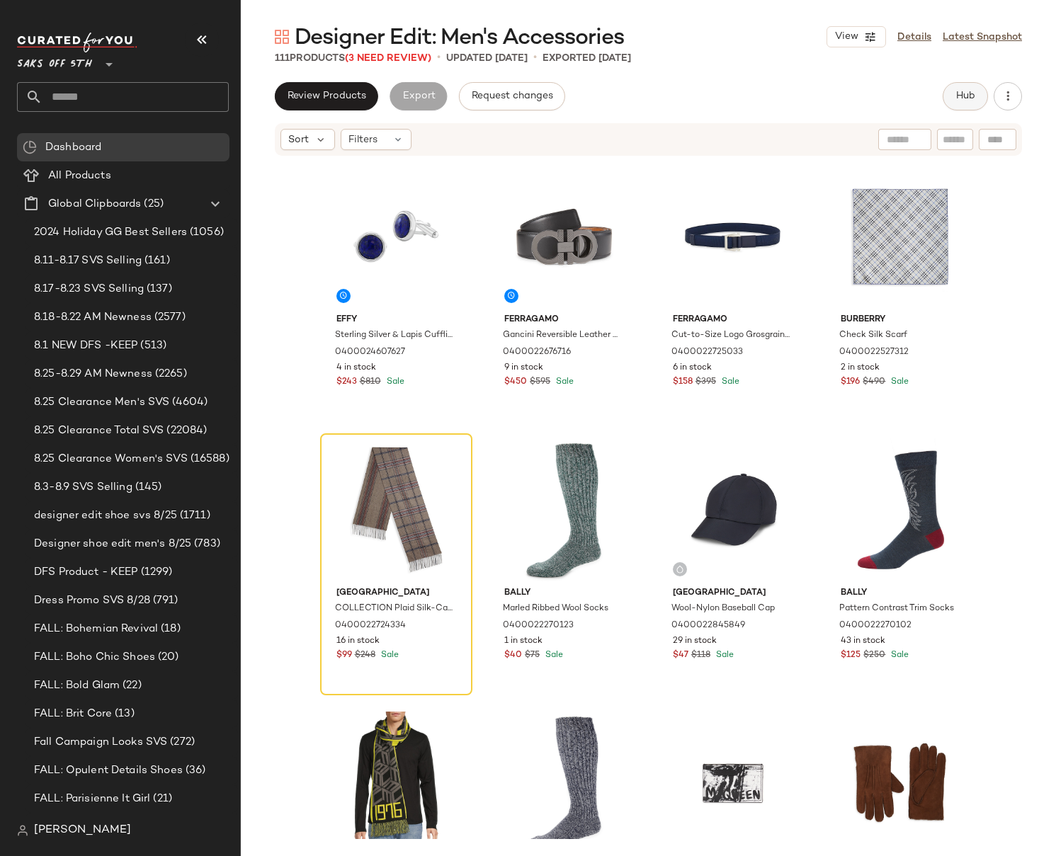
click at [964, 101] on span "Hub" at bounding box center [965, 96] width 20 height 11
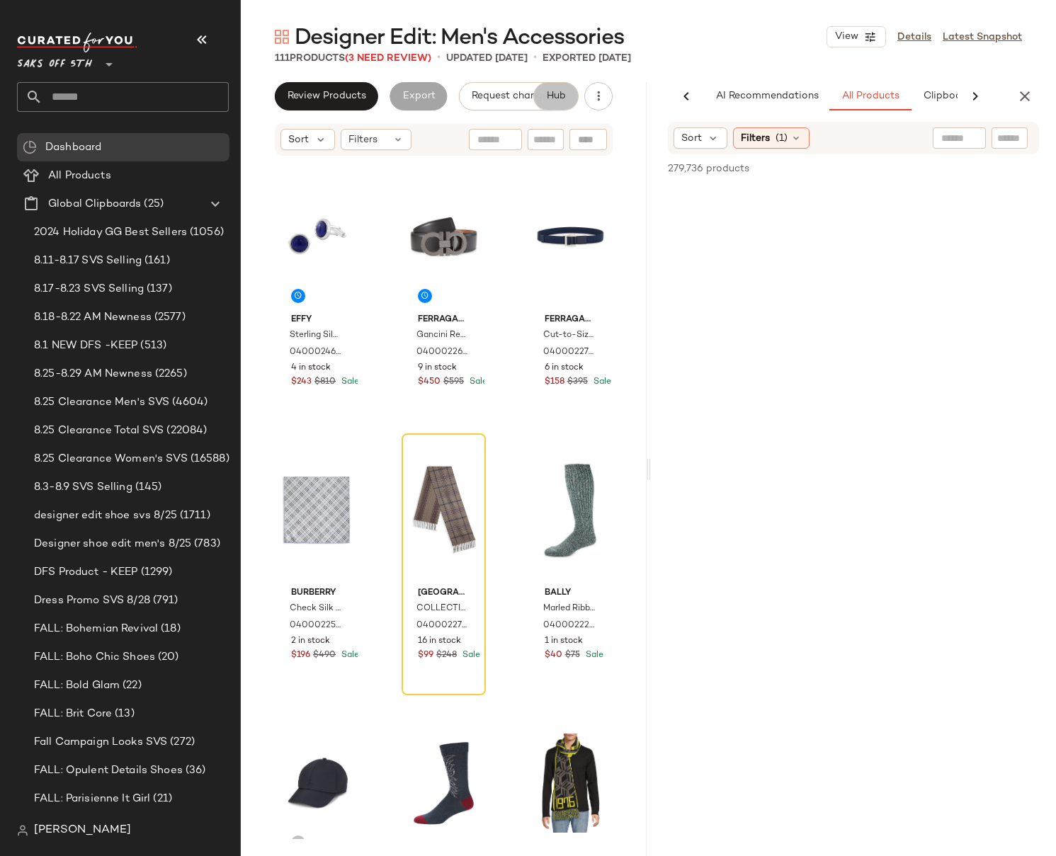
scroll to position [0, 107]
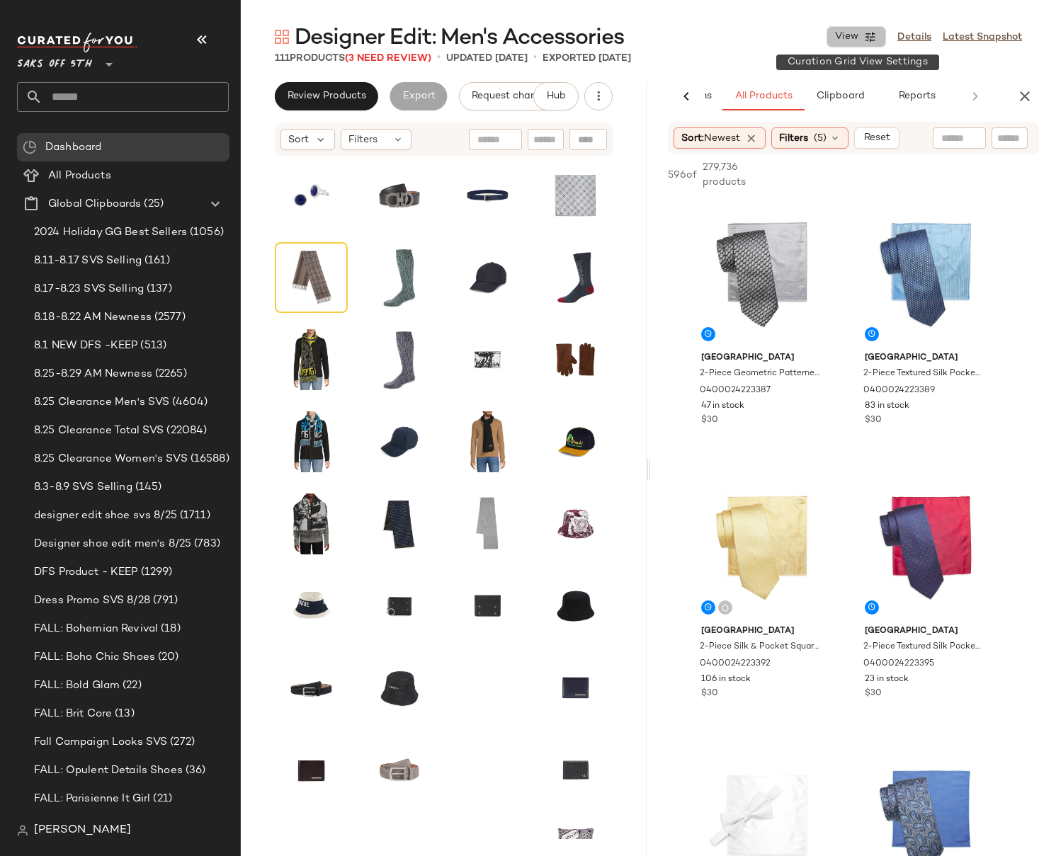
click at [873, 40] on icon "button" at bounding box center [870, 36] width 13 height 13
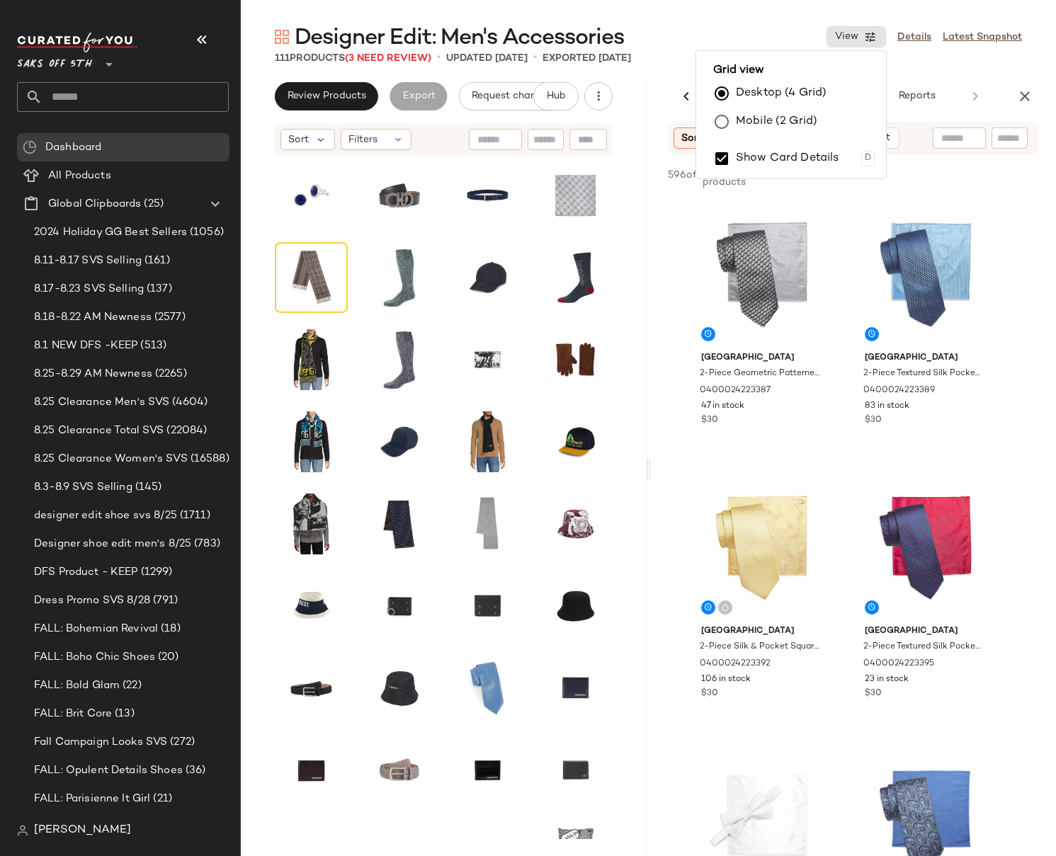
click at [785, 35] on div "Designer Edit: Men's Accessories View Details Latest Snapshot" at bounding box center [648, 37] width 815 height 28
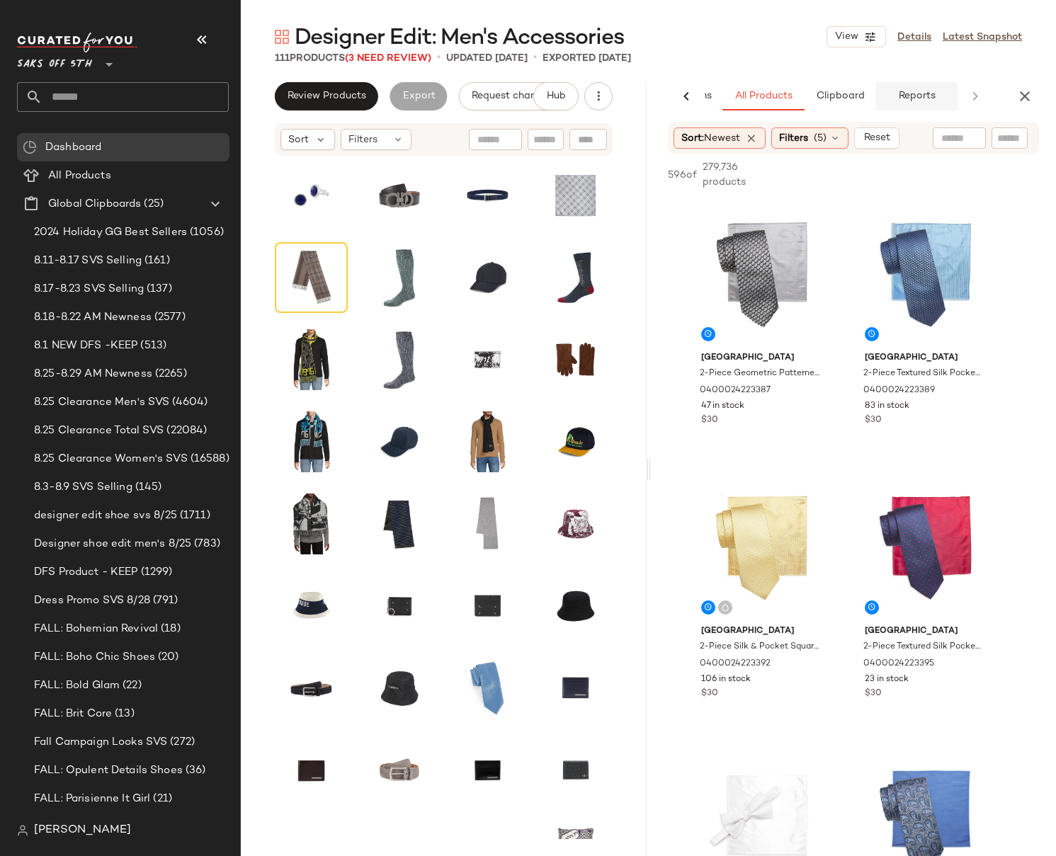
click at [927, 94] on span "Reports" at bounding box center [916, 96] width 38 height 11
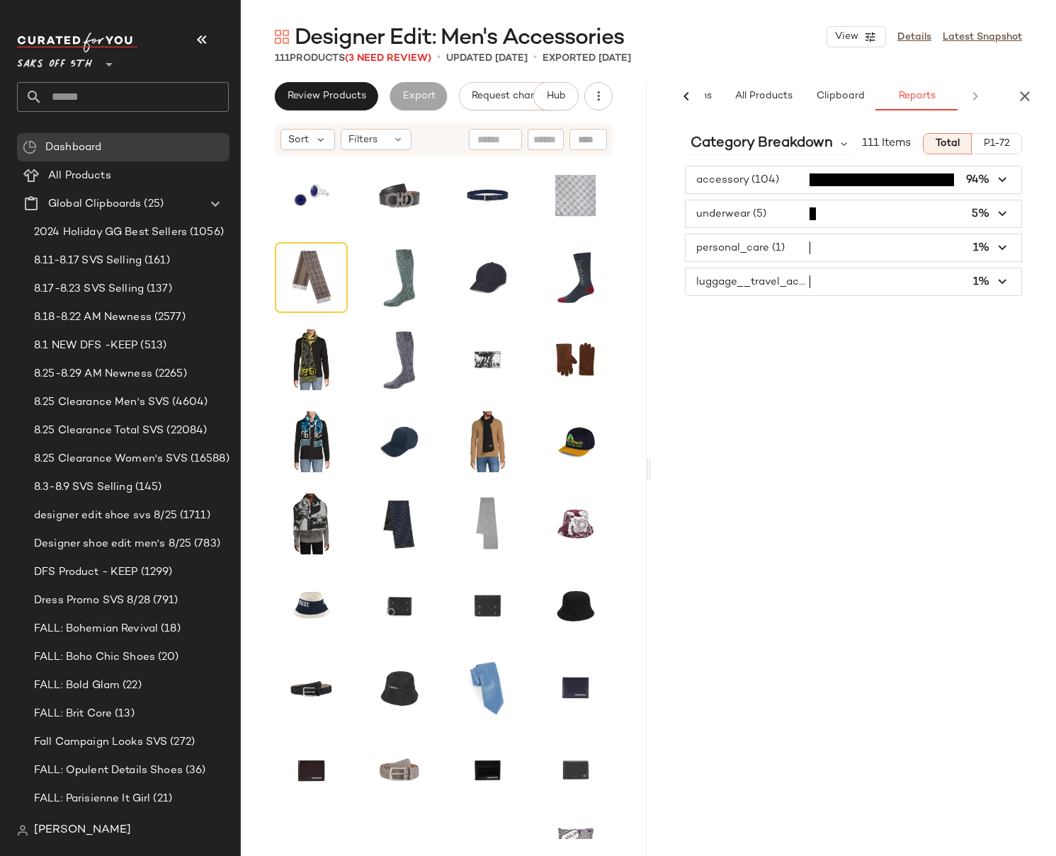
click at [1004, 143] on span "P1-72" at bounding box center [996, 143] width 27 height 11
click at [1008, 181] on icon "button" at bounding box center [1003, 180] width 16 height 16
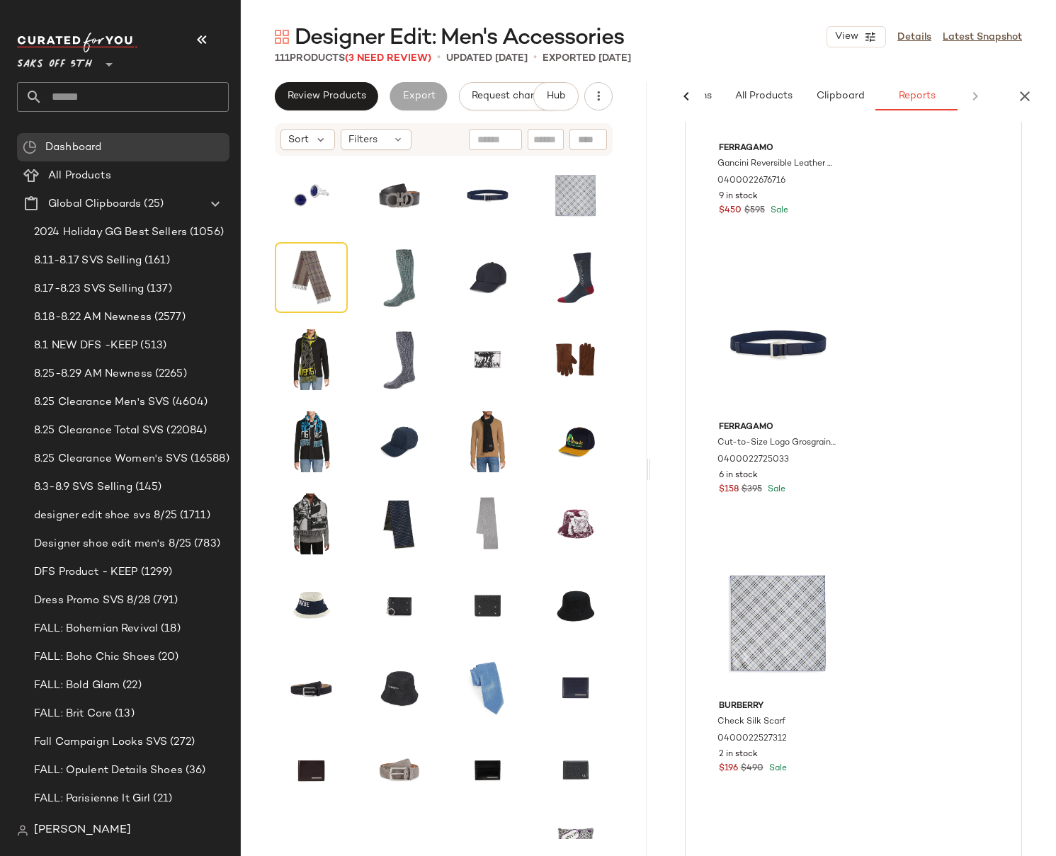
scroll to position [0, 0]
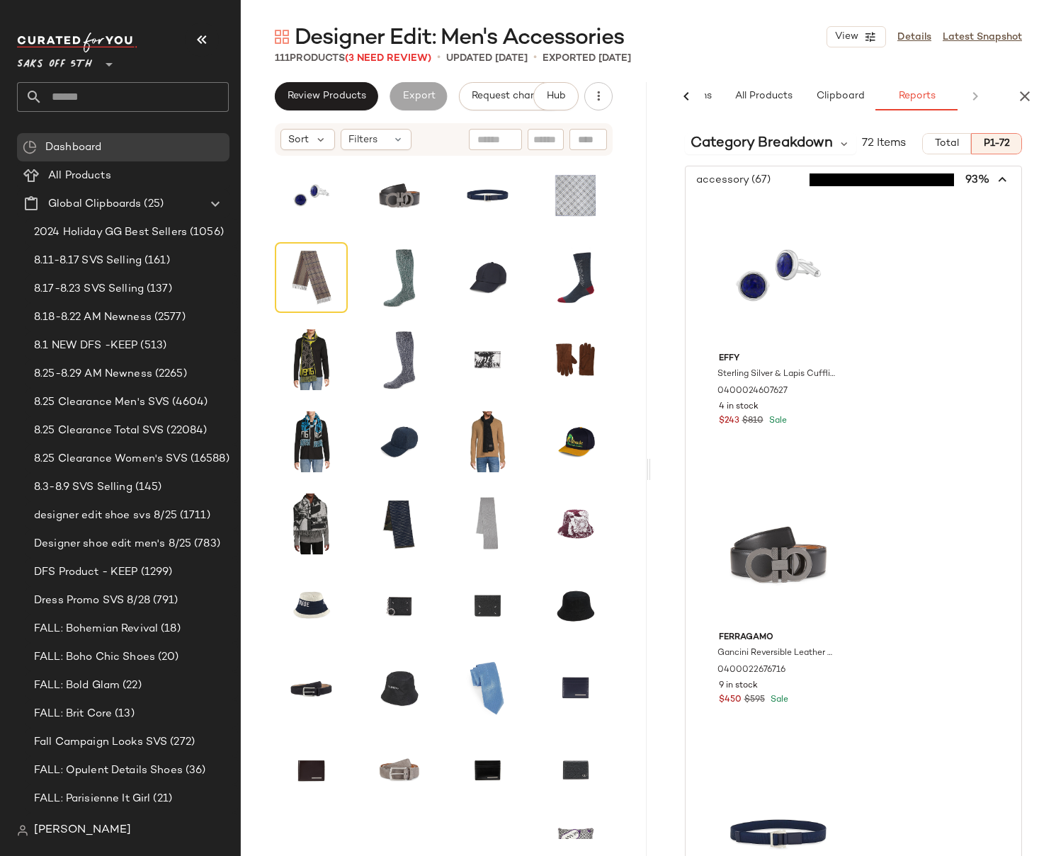
click at [995, 181] on icon "button" at bounding box center [1003, 180] width 16 height 16
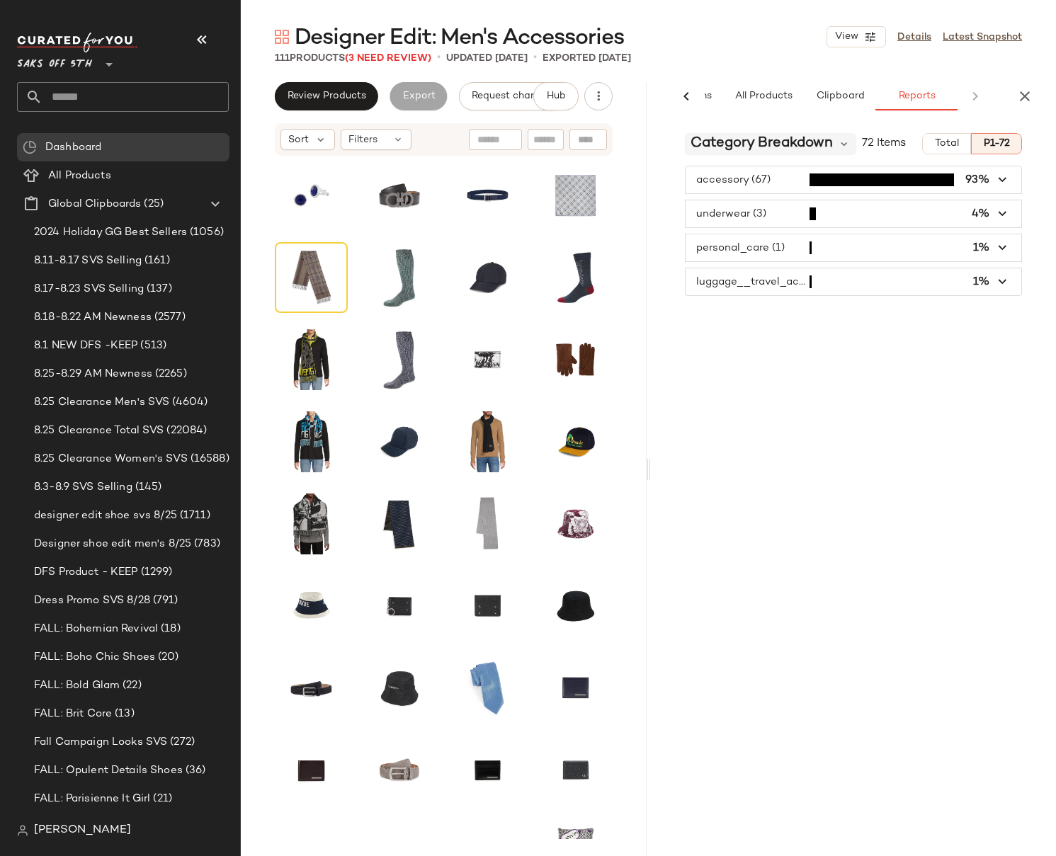
click at [815, 147] on span "Category Breakdown" at bounding box center [762, 143] width 142 height 21
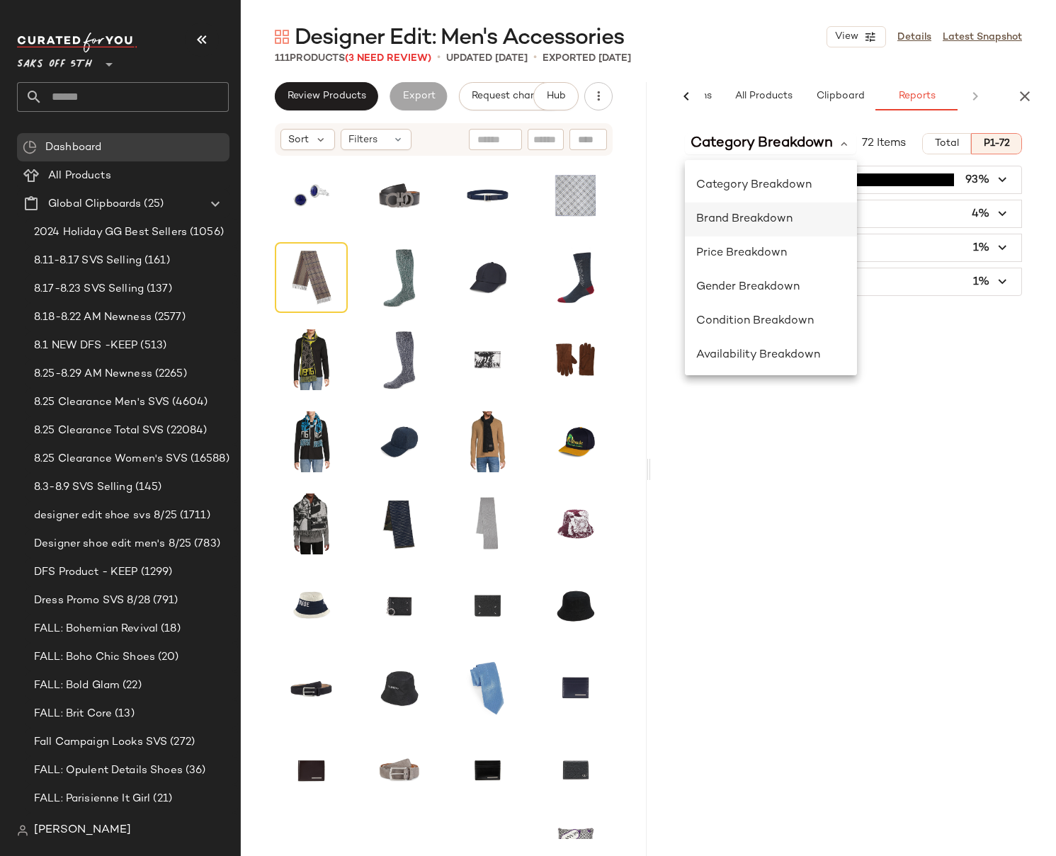
click at [753, 219] on span "Brand Breakdown" at bounding box center [744, 219] width 96 height 12
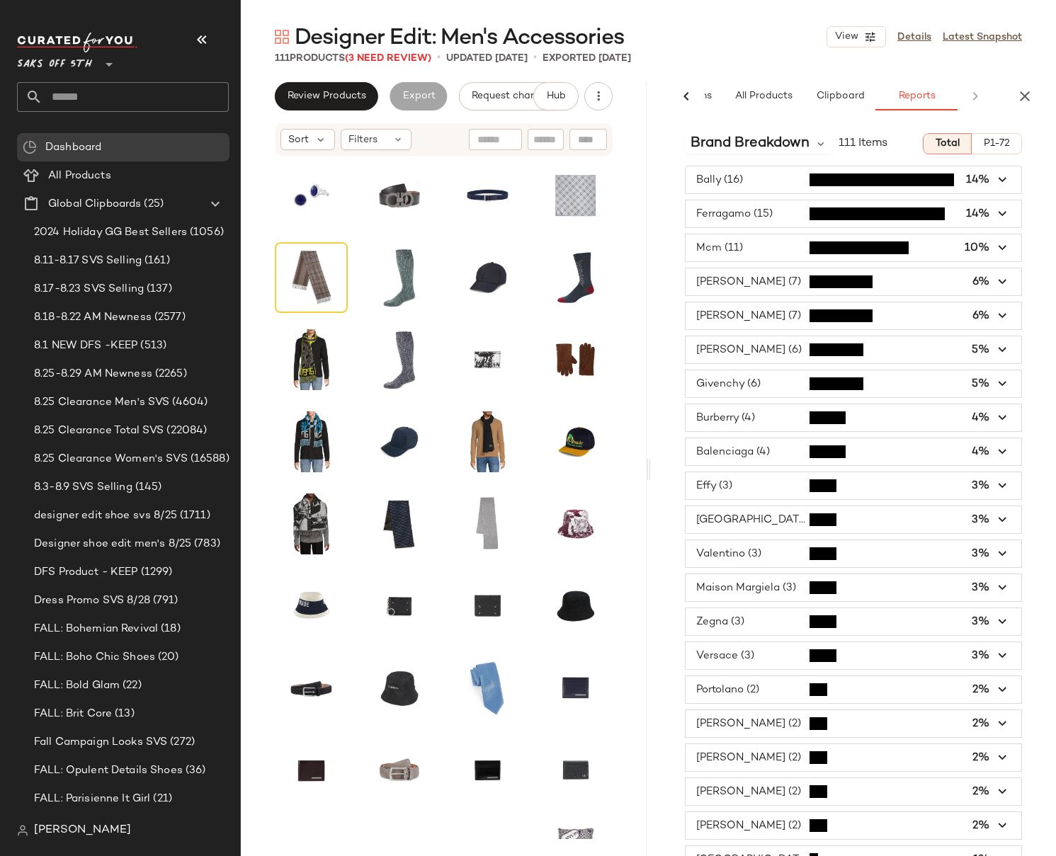
click at [997, 140] on span "P1-72" at bounding box center [996, 143] width 27 height 11
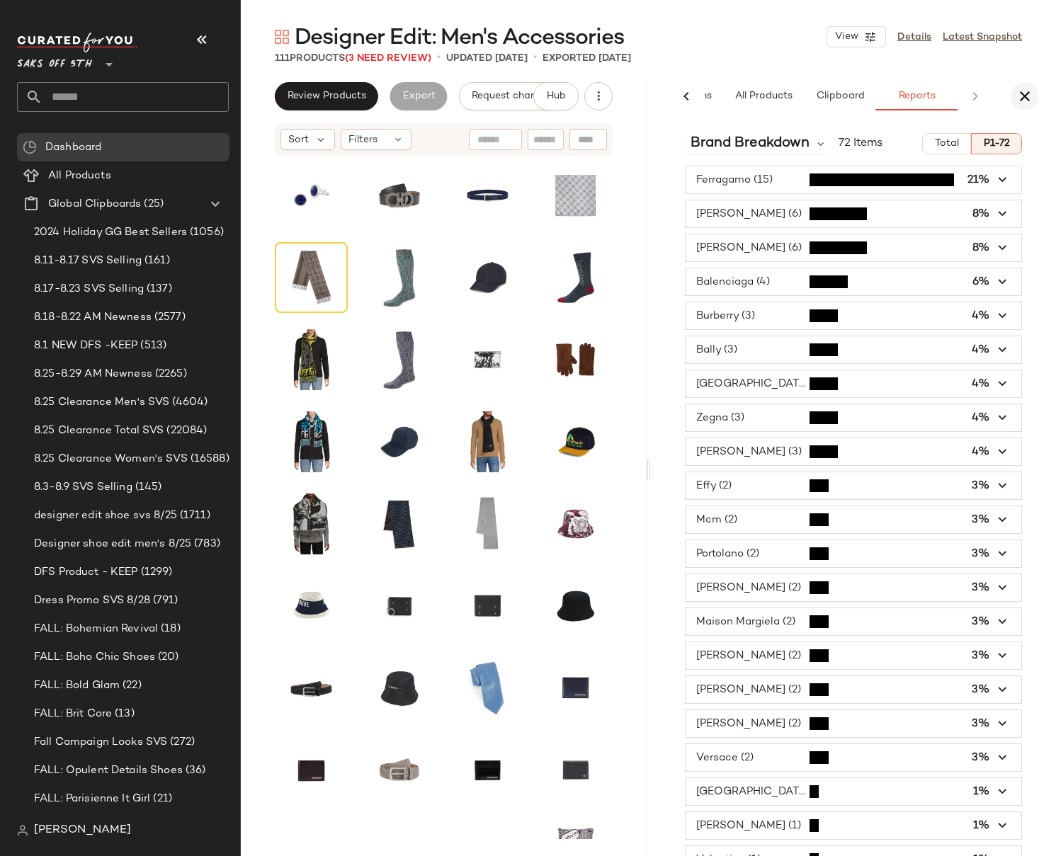
click at [1026, 86] on button "button" at bounding box center [1025, 96] width 28 height 28
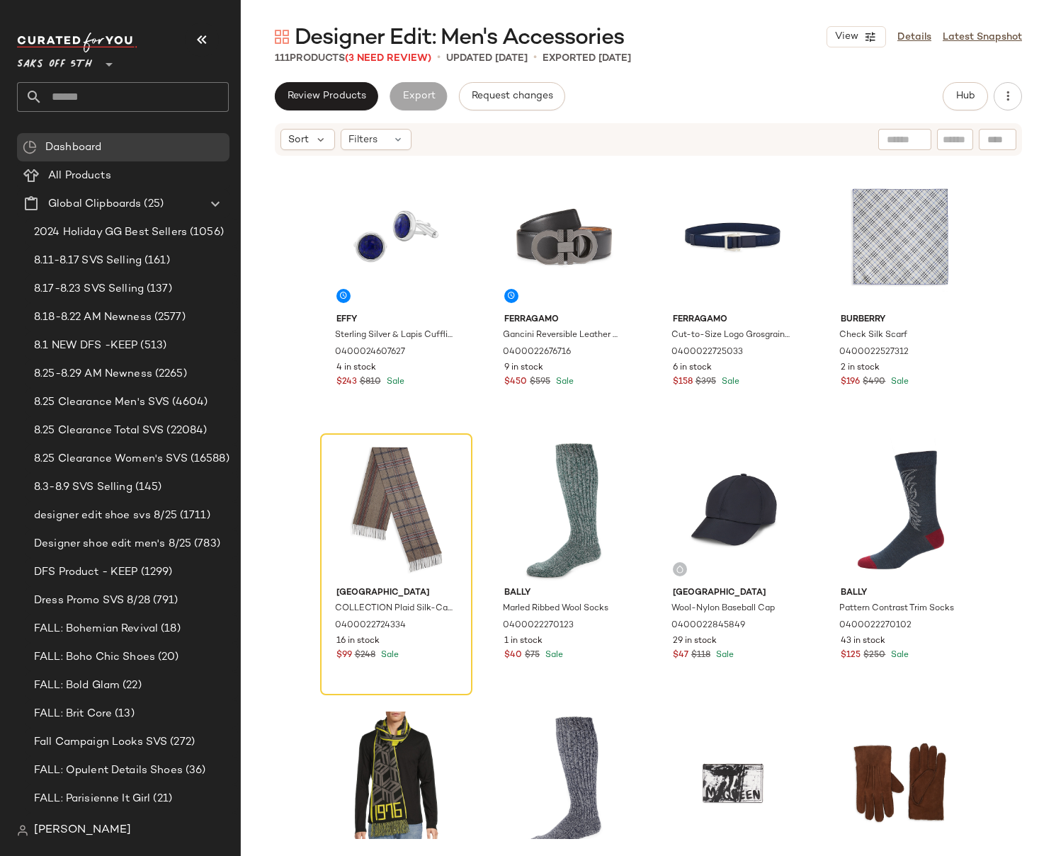
click at [1022, 236] on div "Effy Sterling Silver & Lapis Cufflinks 0400024607627 4 in stock $243 $810 Sale …" at bounding box center [648, 498] width 815 height 682
click at [697, 56] on div "111 Products (3 Need Review) • updated [DATE] • Exported [DATE]" at bounding box center [648, 58] width 815 height 14
click at [718, 51] on div "111 Products (3 Need Review) • updated [DATE] • Exported [DATE]" at bounding box center [648, 58] width 815 height 14
click at [89, 96] on input "text" at bounding box center [135, 97] width 186 height 30
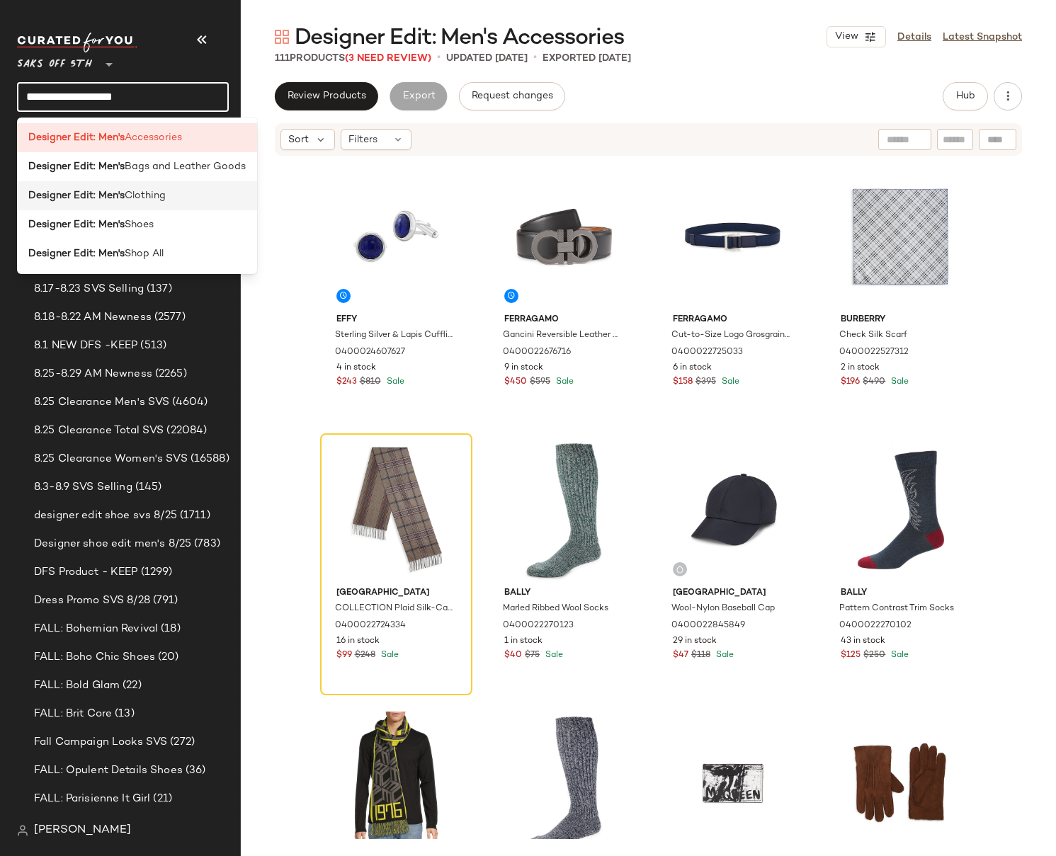
type input "**********"
click at [106, 195] on b "Designer Edit: Men's" at bounding box center [76, 195] width 96 height 15
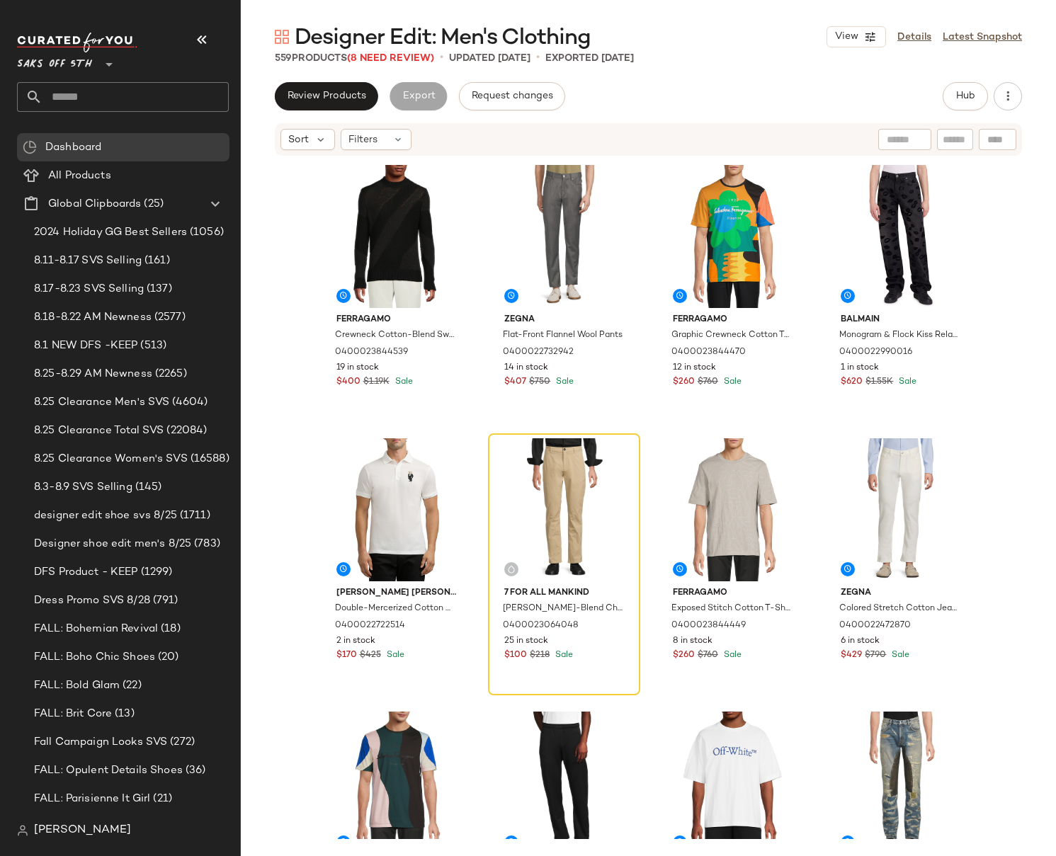
click at [1011, 290] on div "Ferragamo Crewneck Cotton-Blend Sweater 0400023844539 19 in stock $400 $1.19K S…" at bounding box center [648, 498] width 815 height 682
click at [1021, 229] on div "Ferragamo Crewneck Cotton-Blend Sweater 0400023844539 19 in stock $400 $1.19K S…" at bounding box center [648, 498] width 815 height 682
click at [1021, 243] on div "Ferragamo Crewneck Cotton-Blend Sweater 0400023844539 19 in stock $400 $1.19K S…" at bounding box center [648, 498] width 815 height 682
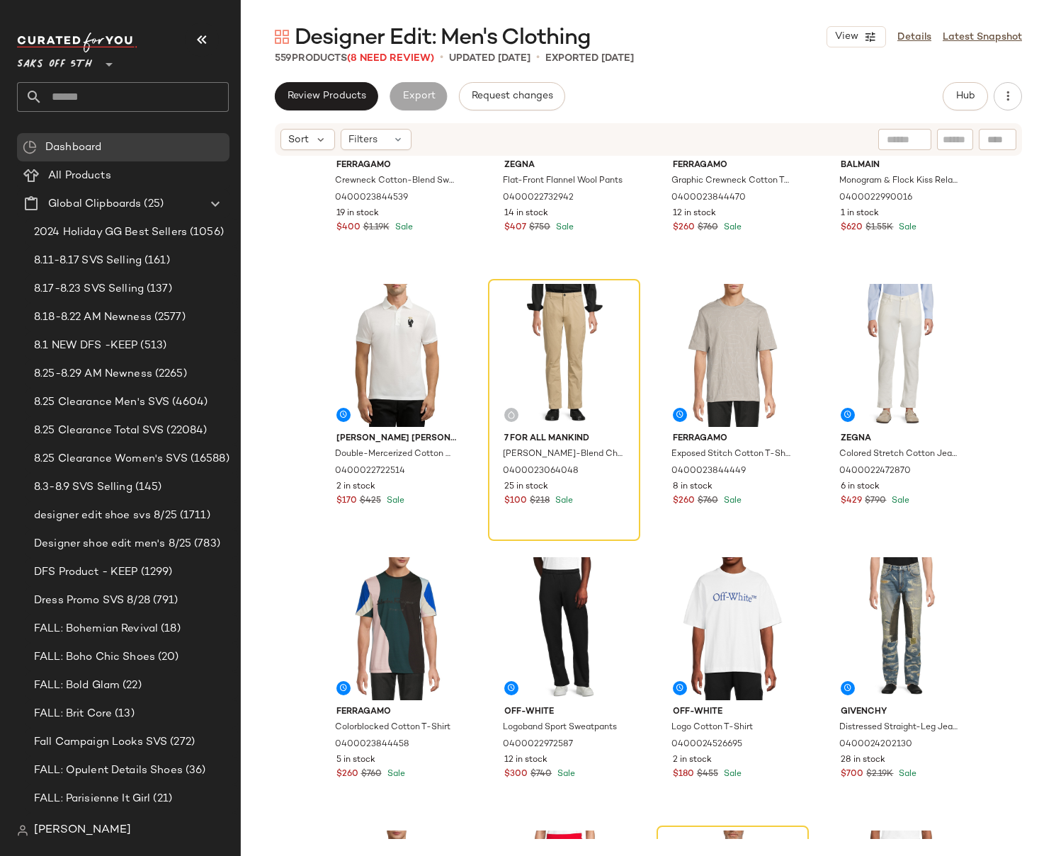
scroll to position [233, 0]
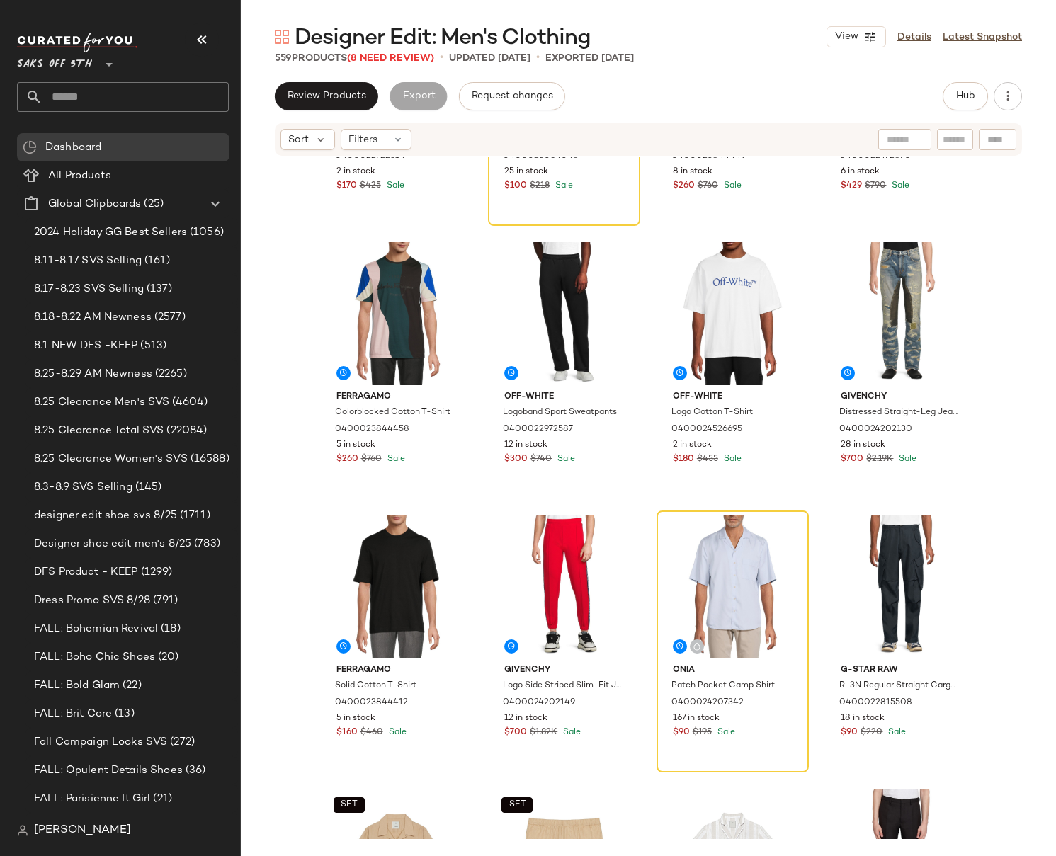
click at [1030, 234] on div "[PERSON_NAME] [PERSON_NAME] Purple Label Double-Mercerized Cotton Polo Shirt 04…" at bounding box center [648, 498] width 815 height 682
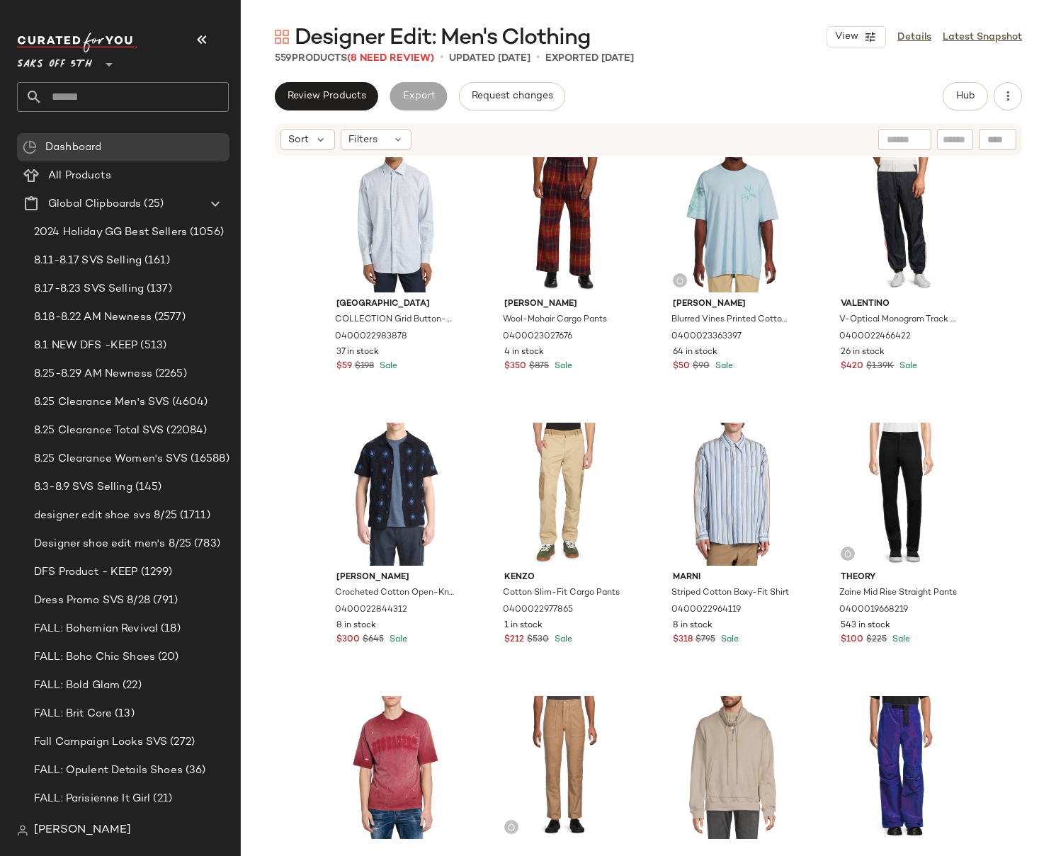
scroll to position [8537, 0]
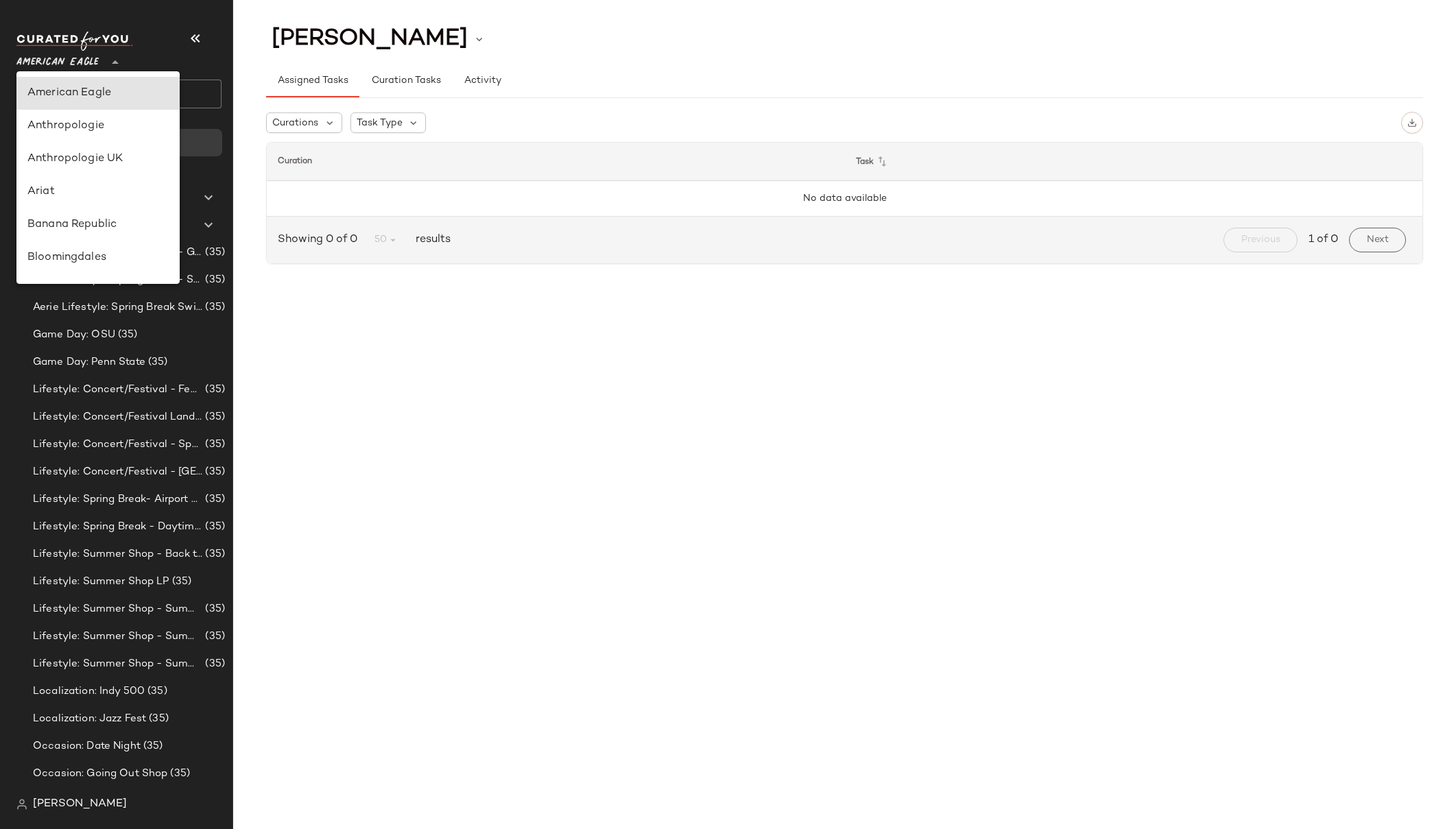
click at [65, 62] on span "American Eagle" at bounding box center [57, 58] width 82 height 24
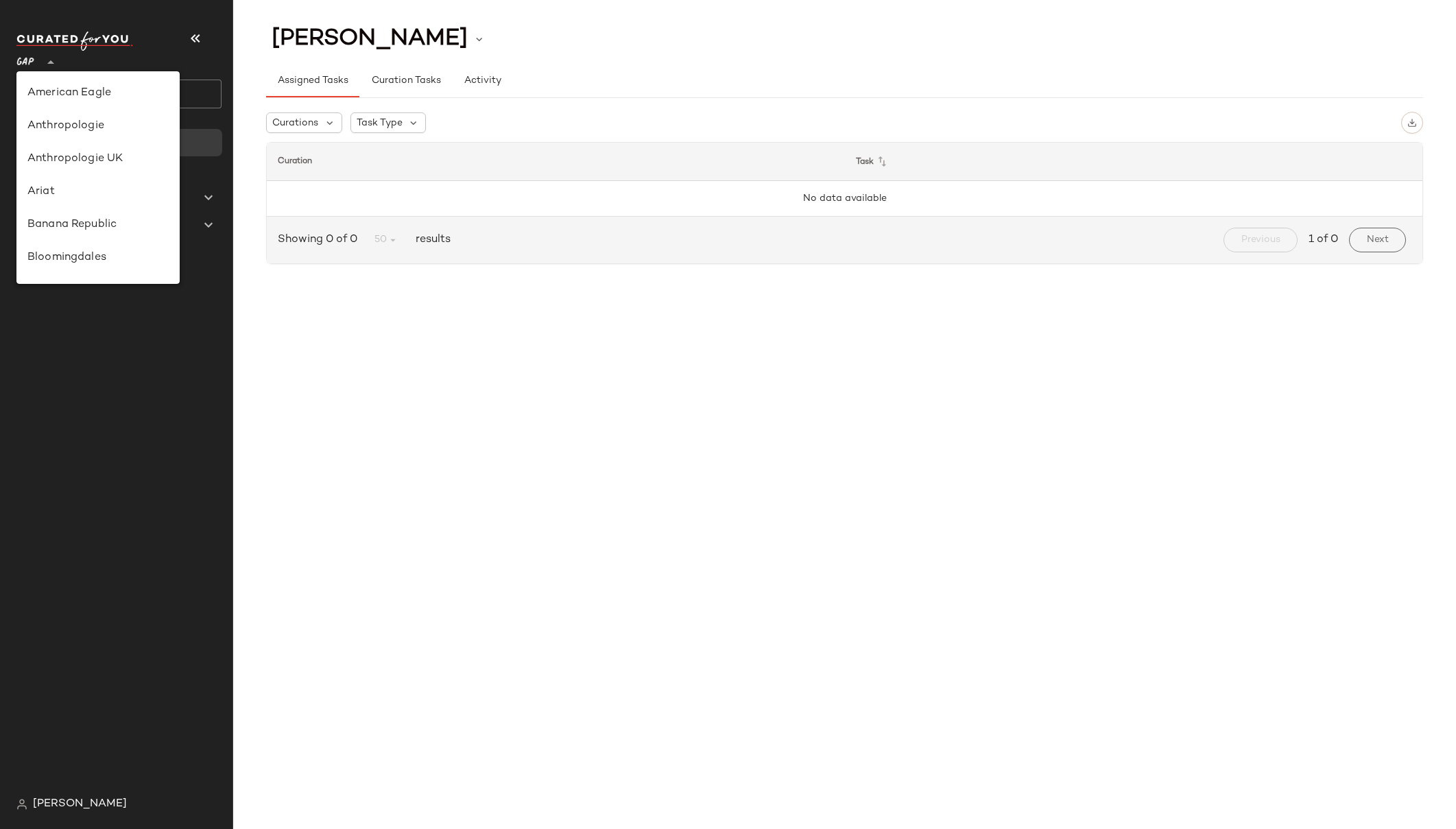
scroll to position [212, 0]
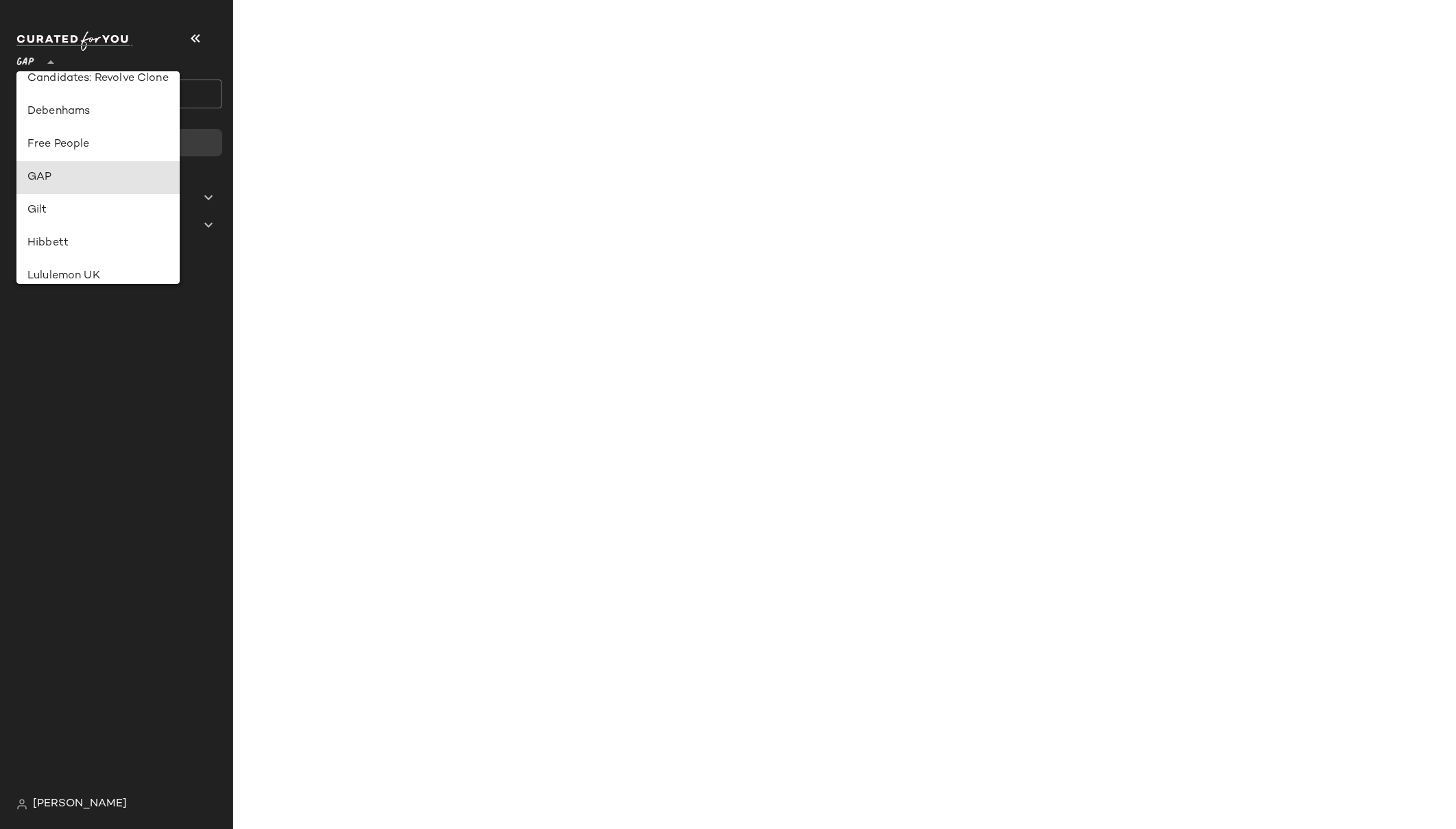
type input "**"
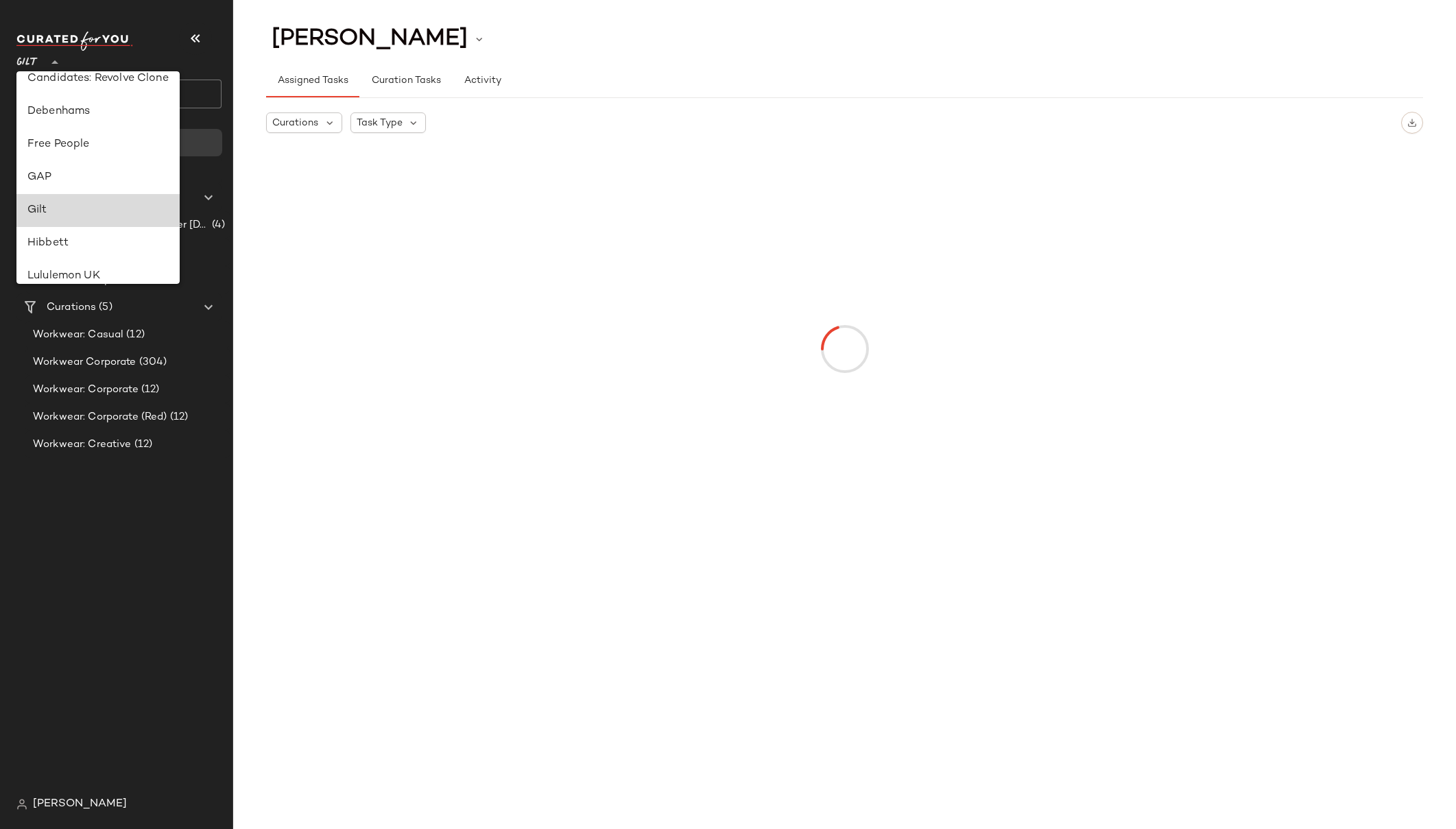
click at [39, 204] on div "Gilt" at bounding box center [98, 210] width 141 height 16
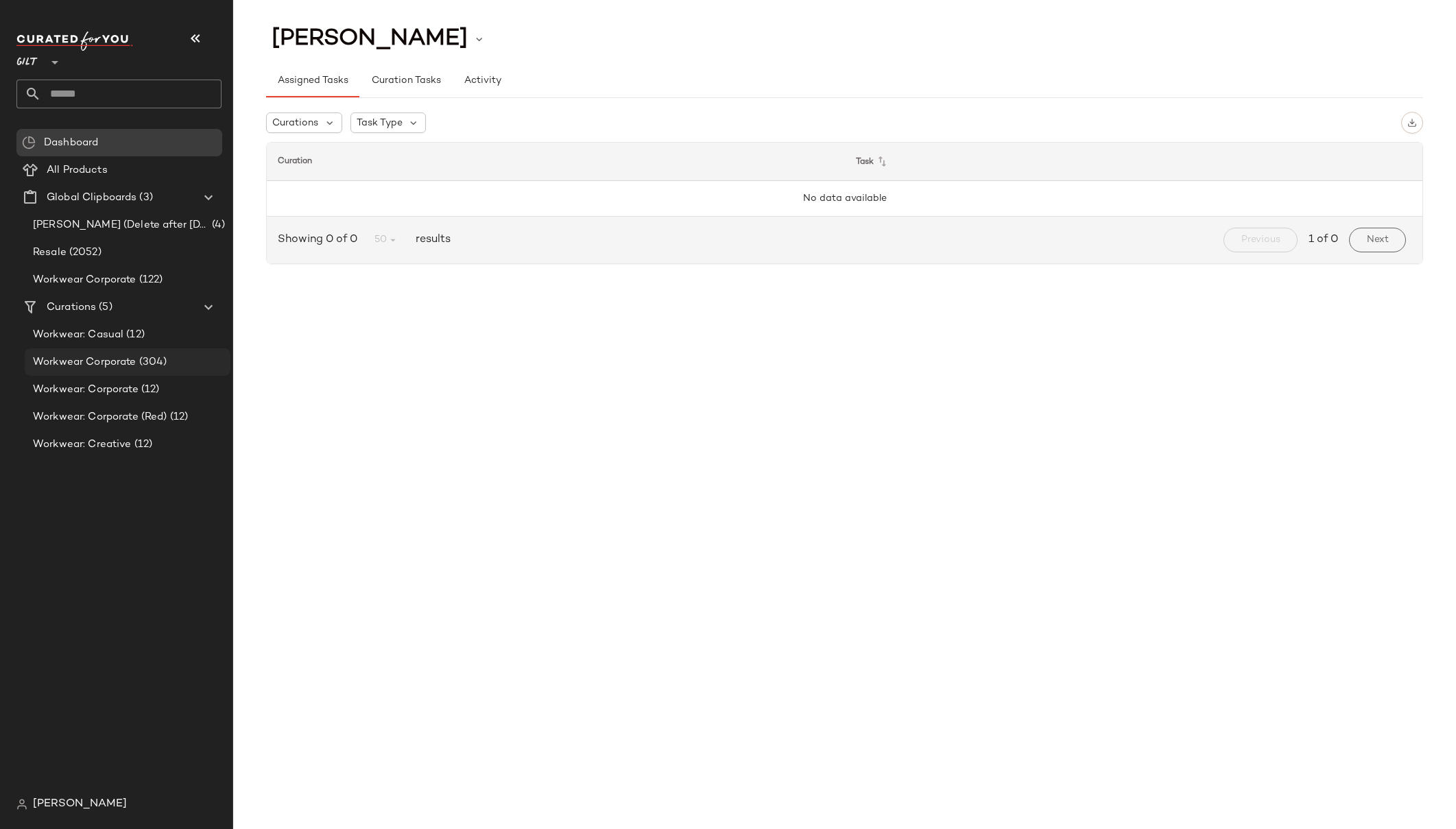
click at [127, 365] on span "Workwear Corporate" at bounding box center [84, 362] width 104 height 15
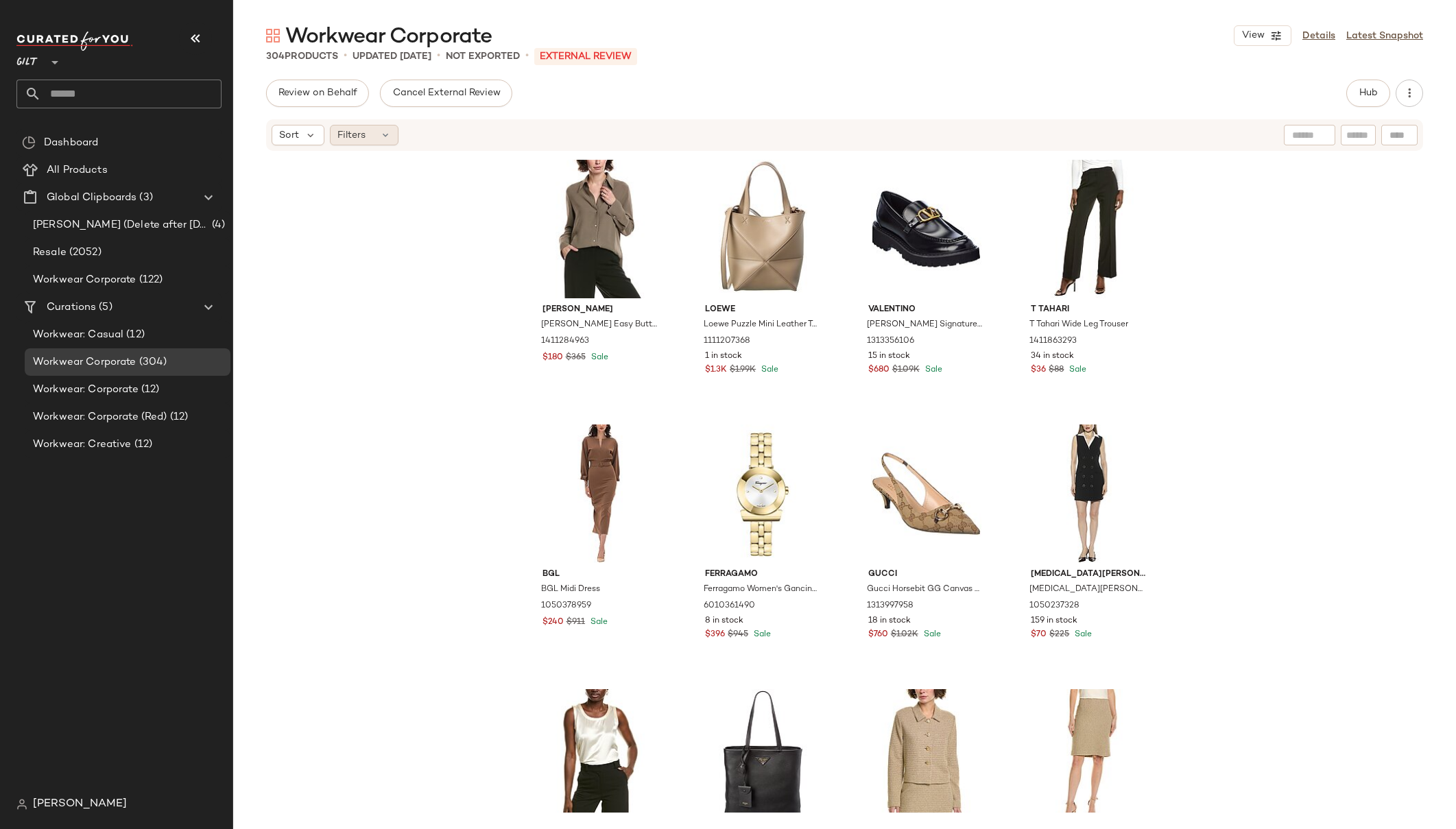
click at [349, 134] on span "Filters" at bounding box center [350, 135] width 28 height 15
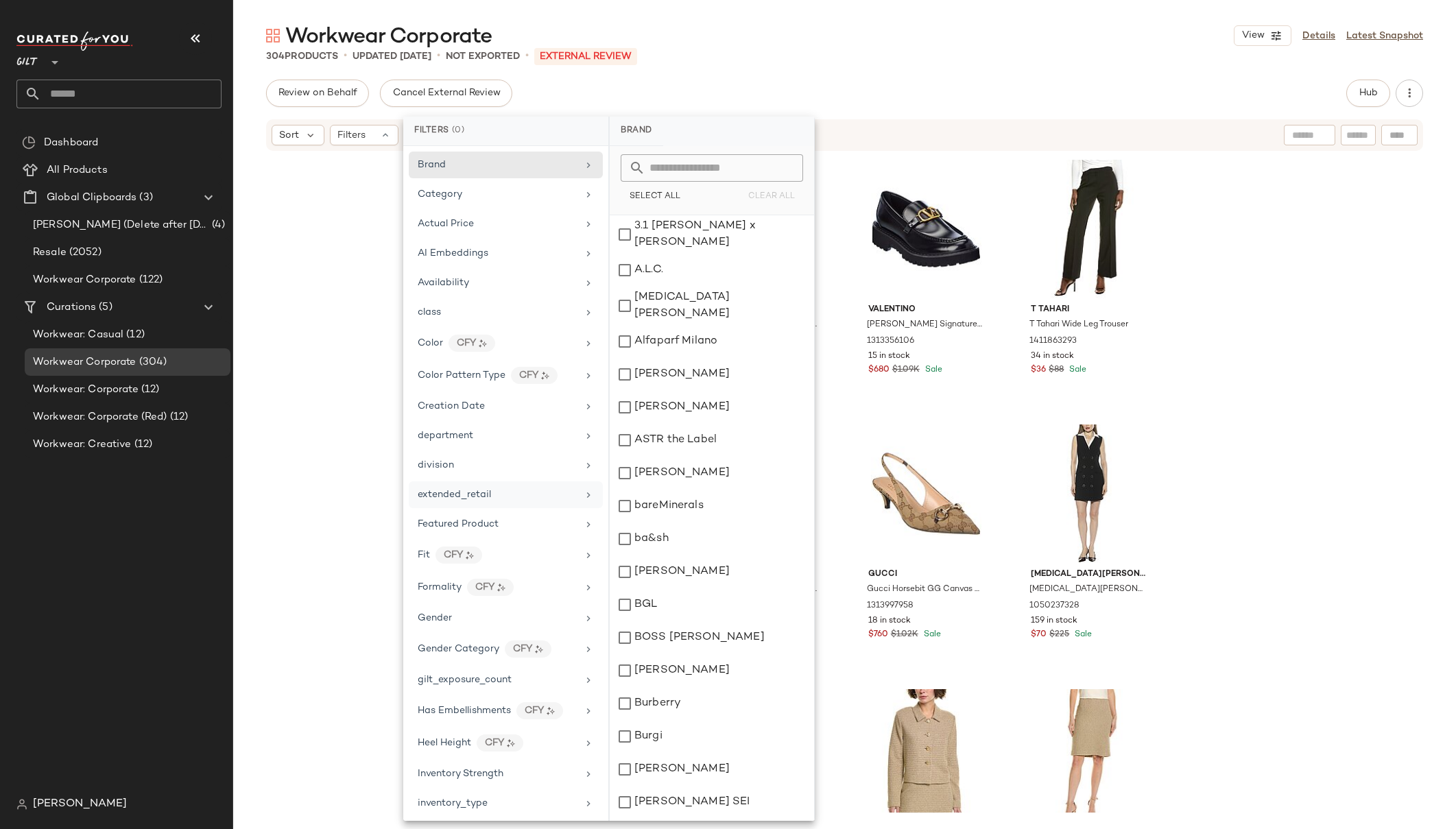
click at [501, 500] on div "extended_retail" at bounding box center [497, 495] width 160 height 15
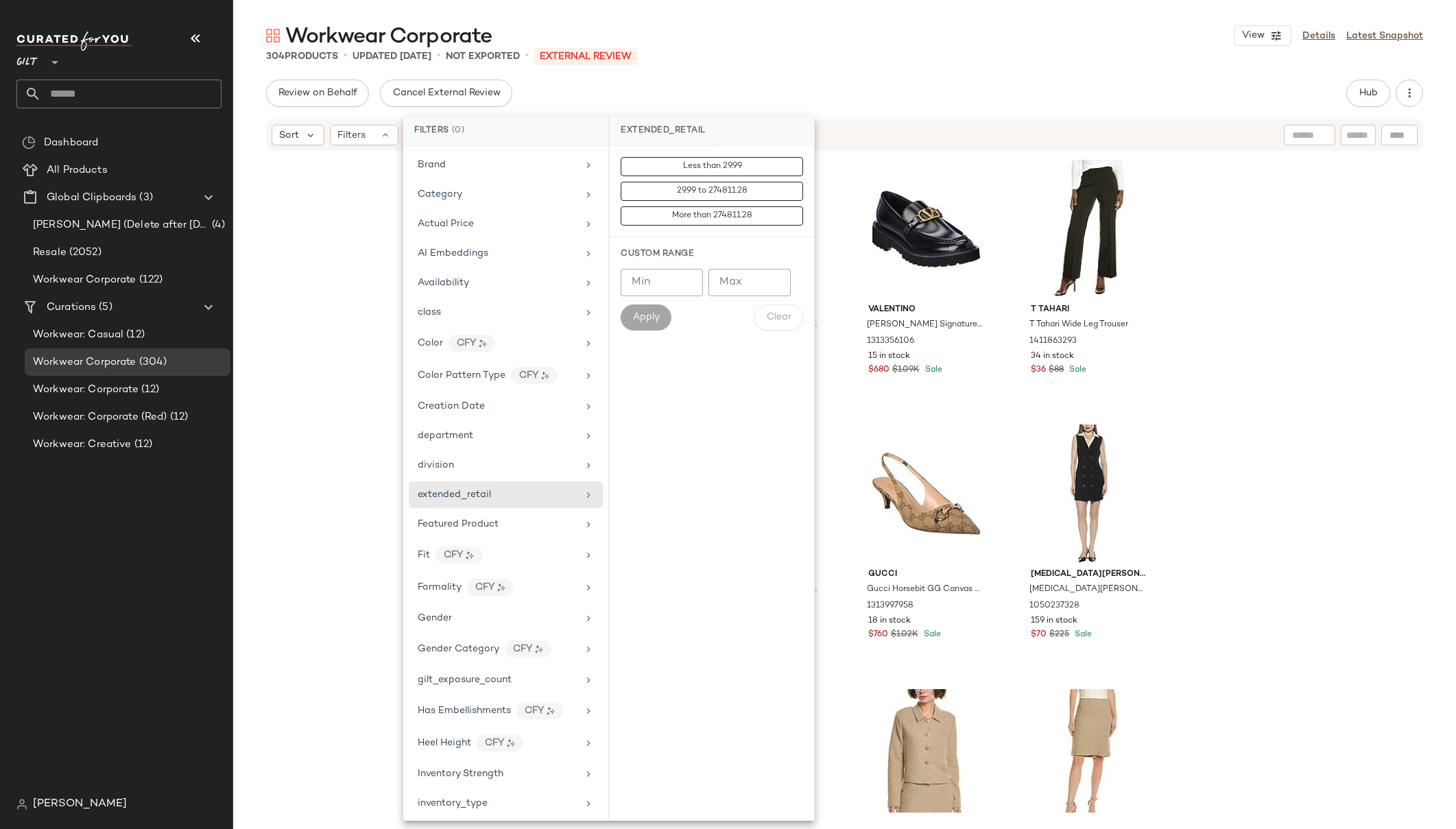
click at [885, 57] on div "304 Products • updated Aug 22nd • Not Exported • External REVIEW" at bounding box center [844, 56] width 1223 height 14
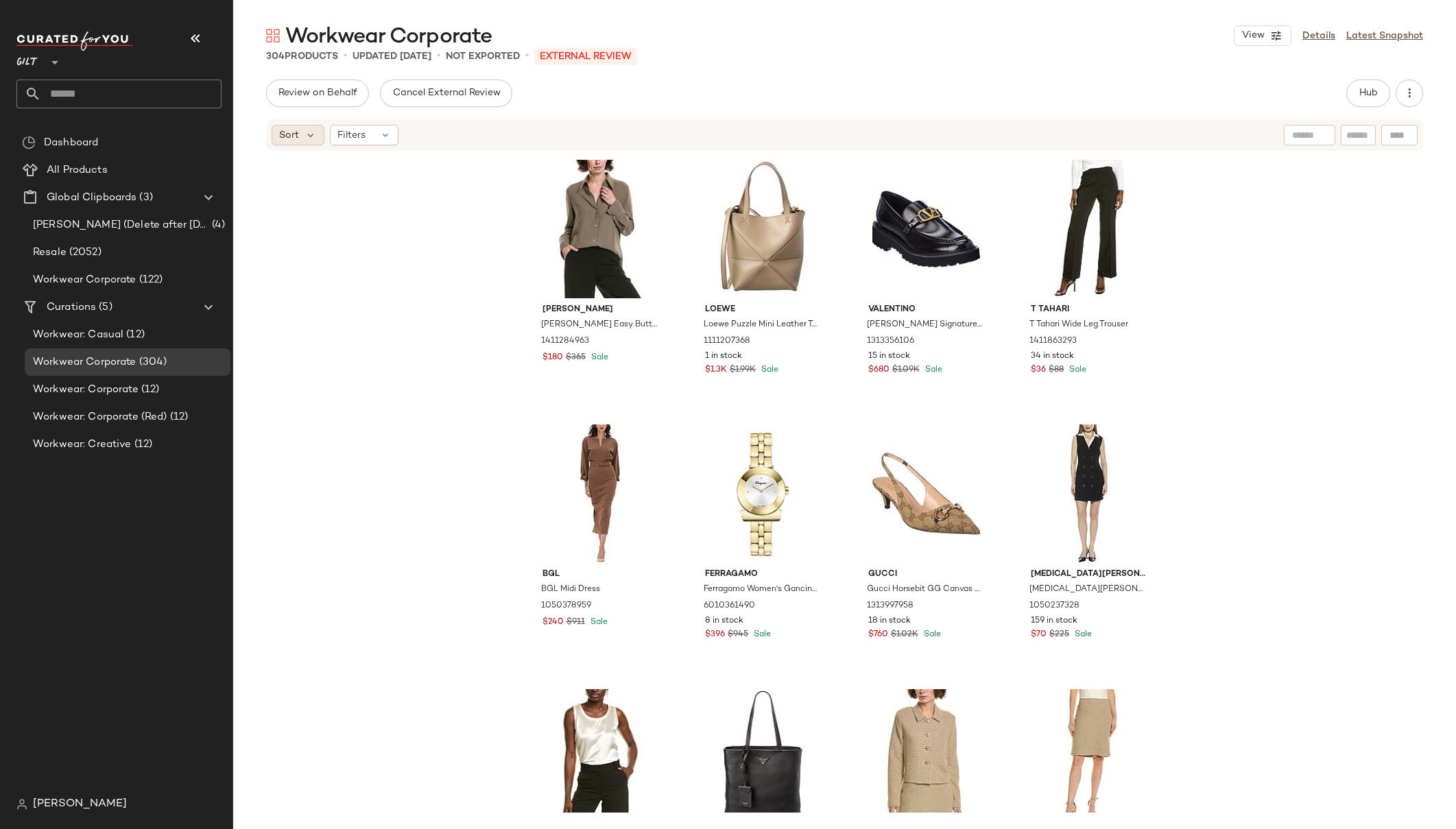
click at [299, 139] on div "Sort" at bounding box center [297, 135] width 53 height 20
click at [1042, 105] on div "Review on Behalf Cancel External Review Hub" at bounding box center [844, 93] width 1157 height 27
